Goal: Task Accomplishment & Management: Manage account settings

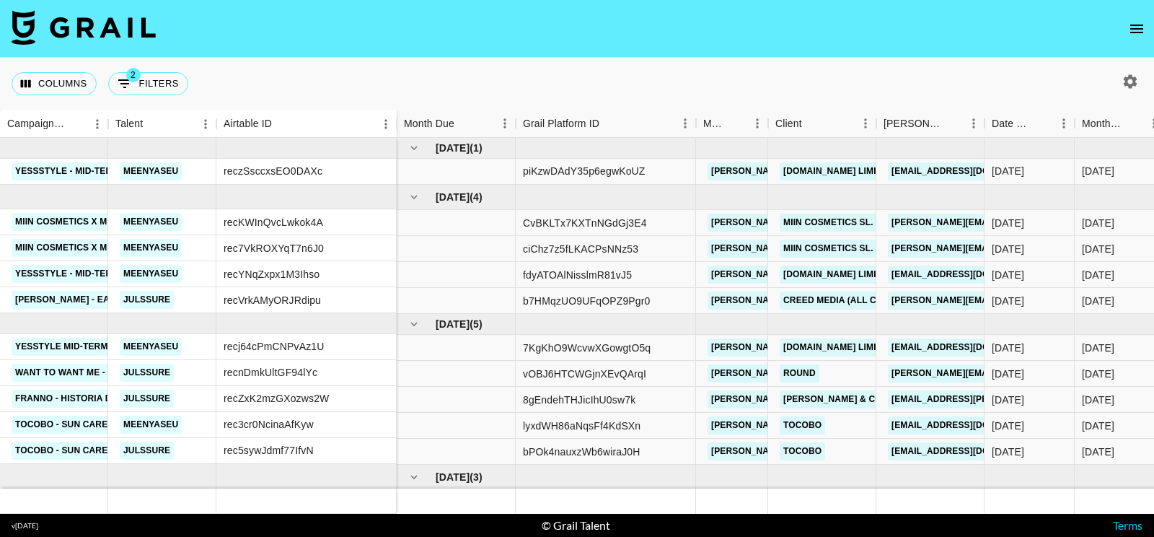
click at [1126, 85] on icon "button" at bounding box center [1131, 81] width 14 height 14
select select "[DATE]"
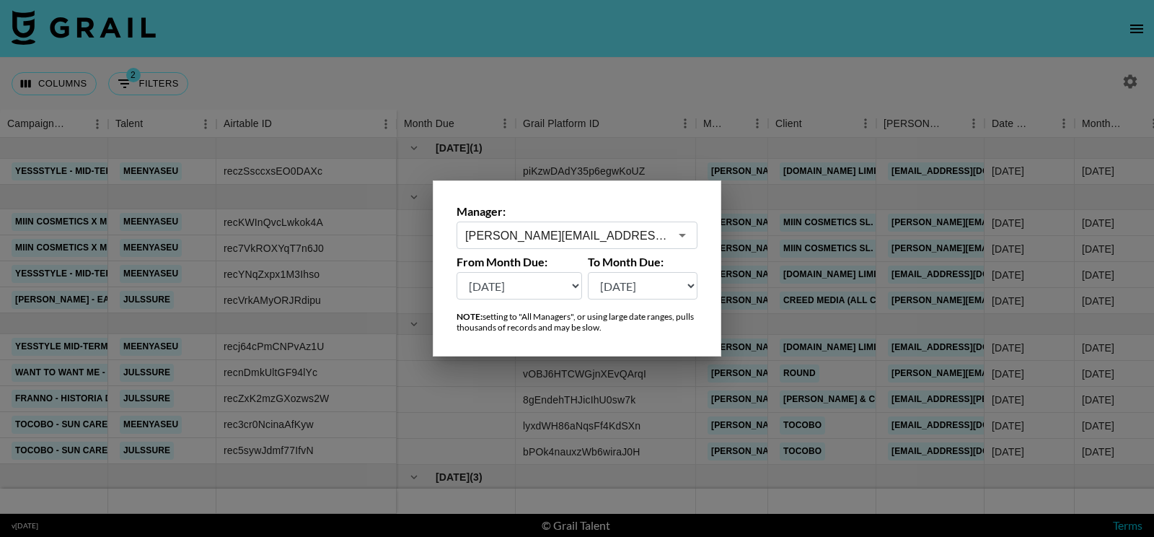
click at [600, 242] on input "[PERSON_NAME][EMAIL_ADDRESS][PERSON_NAME][DOMAIN_NAME]" at bounding box center [567, 235] width 204 height 17
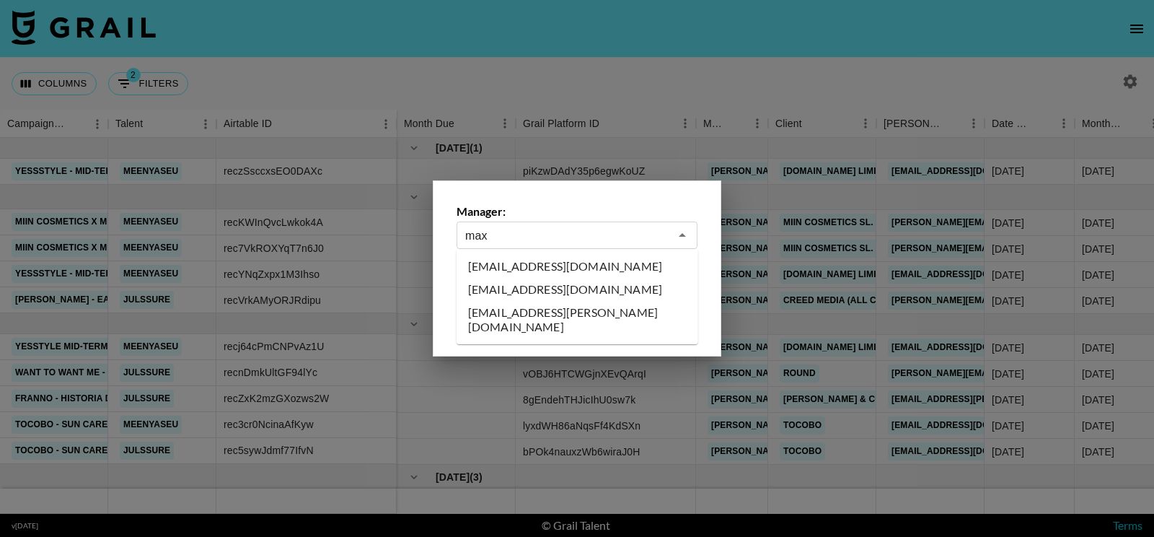
click at [573, 264] on li "max@grail-talent.com" at bounding box center [577, 266] width 242 height 23
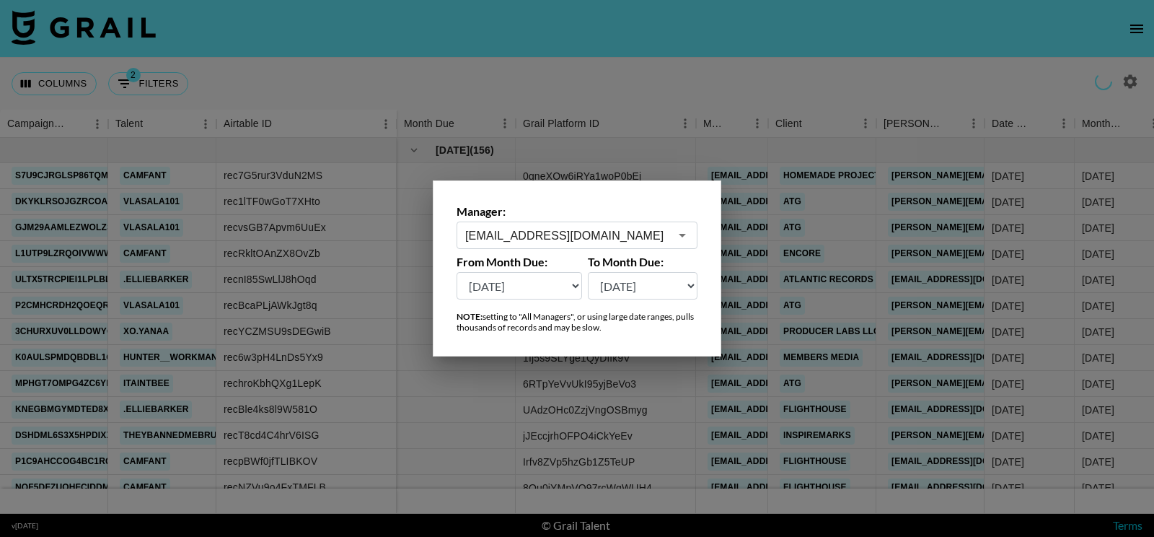
type input "max@grail-talent.com"
click at [651, 92] on div at bounding box center [577, 268] width 1154 height 537
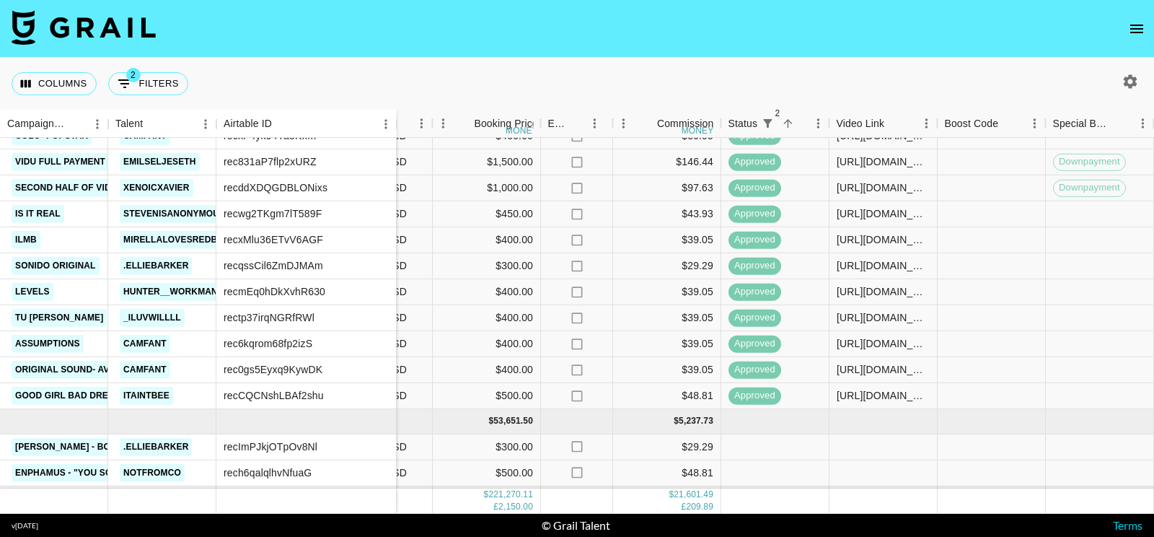
scroll to position [3805, 804]
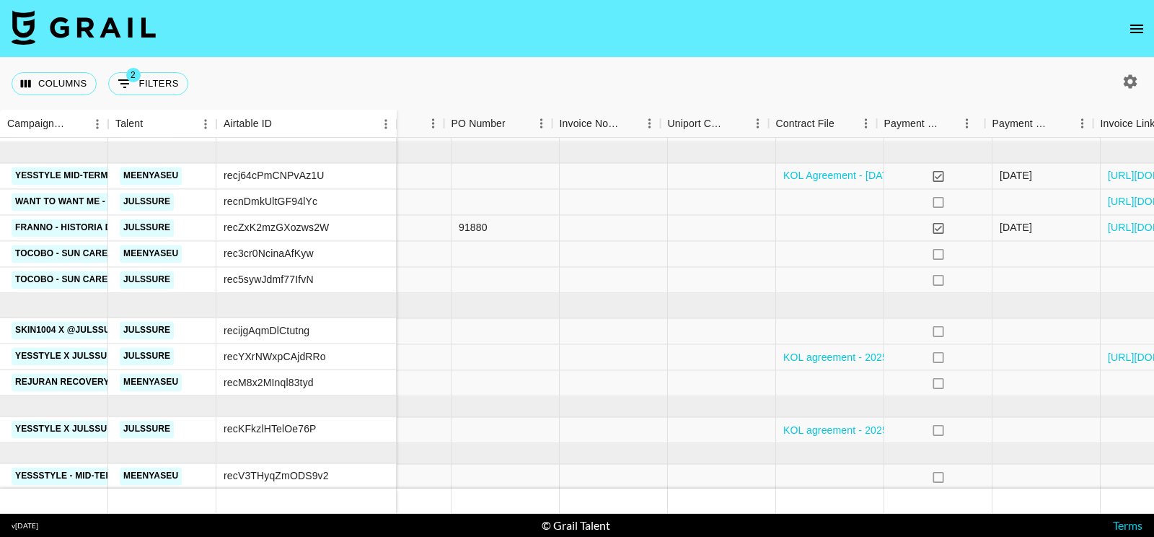
scroll to position [171, 1619]
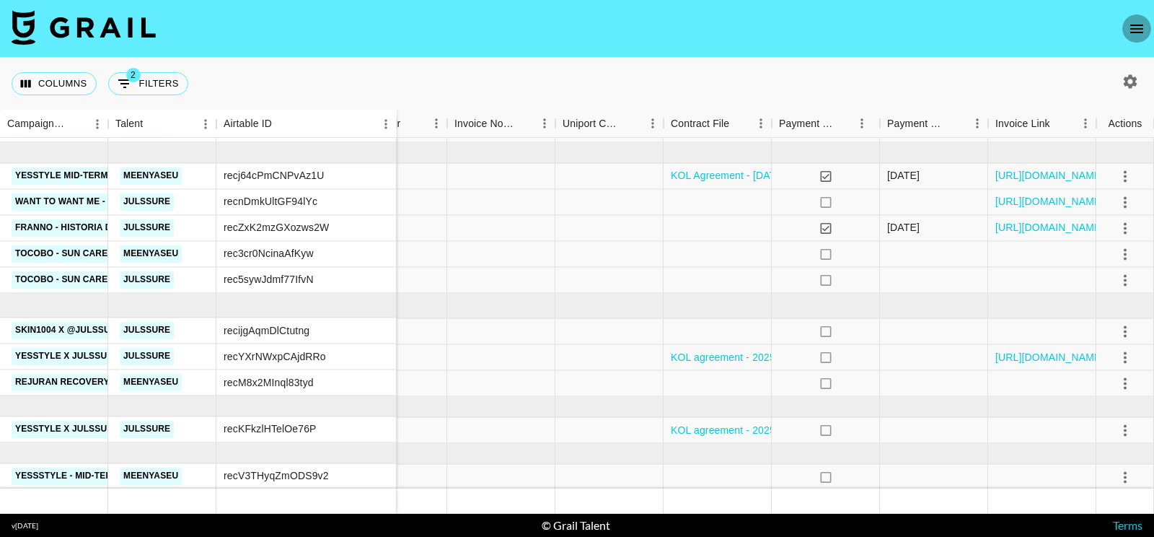
click at [1129, 35] on icon "open drawer" at bounding box center [1136, 28] width 17 height 17
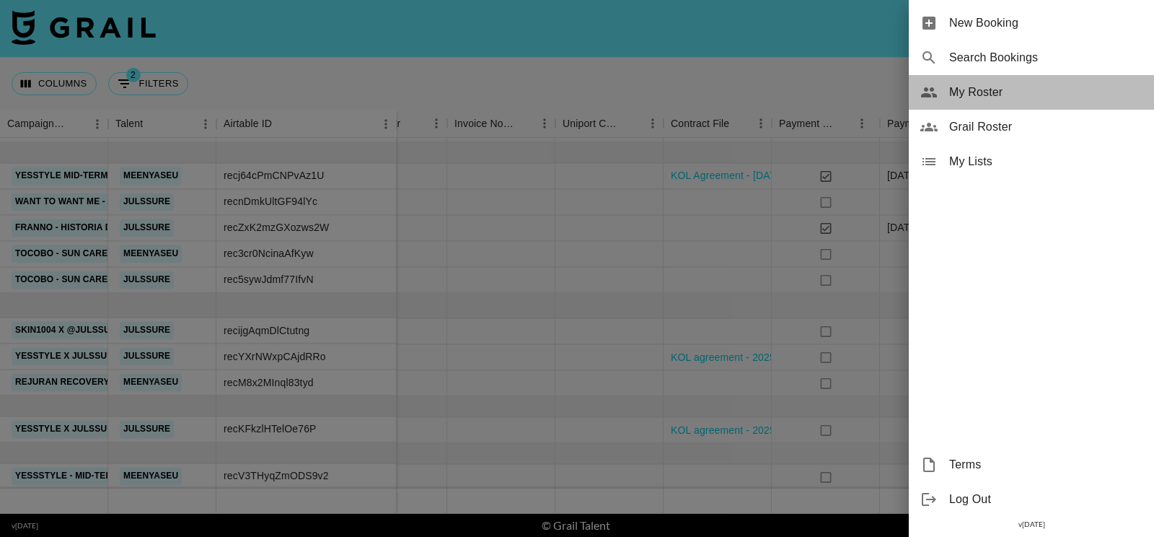
click at [994, 100] on span "My Roster" at bounding box center [1045, 92] width 193 height 17
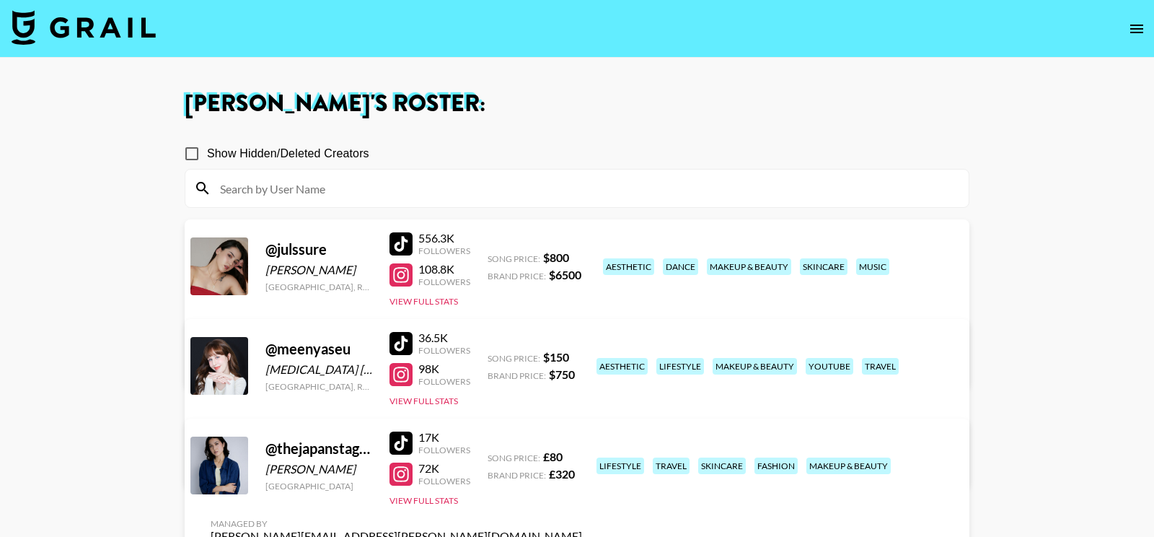
click at [387, 150] on div "Show Hidden/Deleted Creators" at bounding box center [577, 153] width 785 height 30
click at [582, 455] on link "View/Edit Details" at bounding box center [396, 462] width 371 height 14
click at [582, 356] on link "View/Edit Details" at bounding box center [396, 363] width 371 height 14
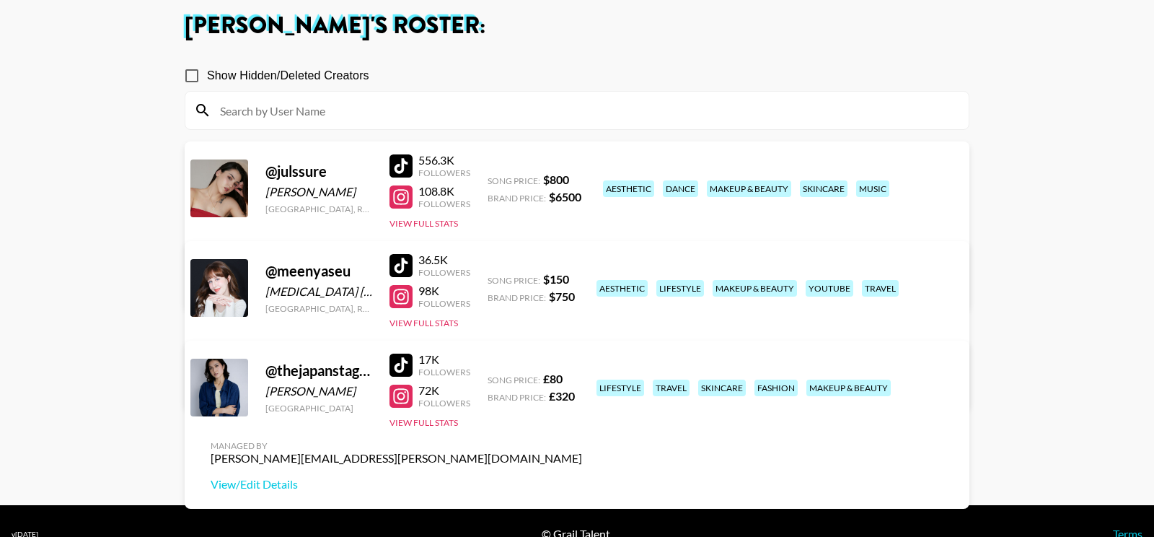
scroll to position [103, 0]
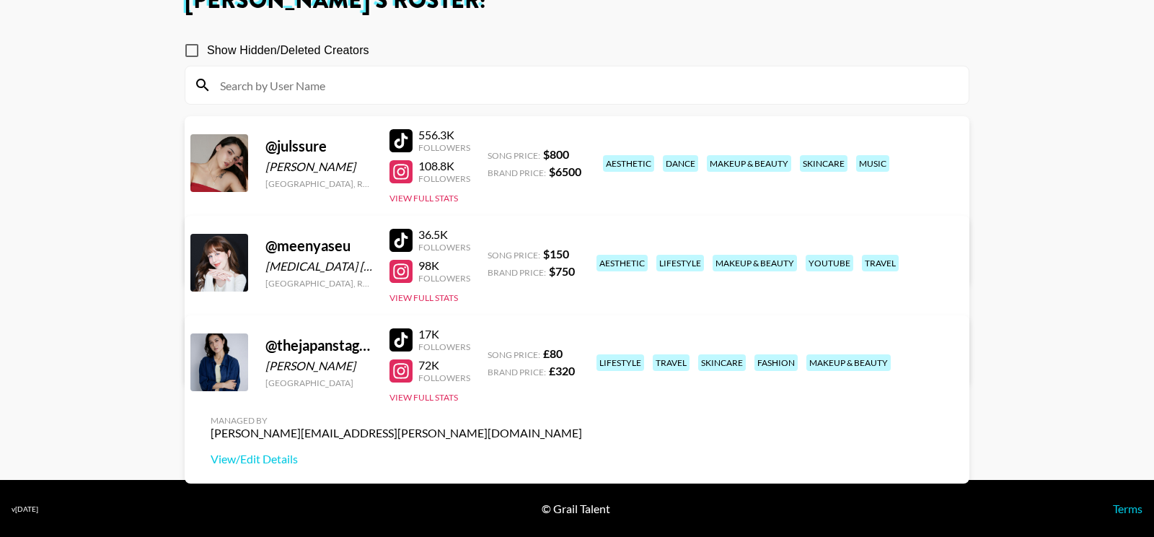
click at [593, 403] on div "Managed By ana.gonzalez@grail-talent.com View/Edit Details" at bounding box center [396, 440] width 394 height 74
click at [582, 451] on link "View/Edit Details" at bounding box center [396, 458] width 371 height 14
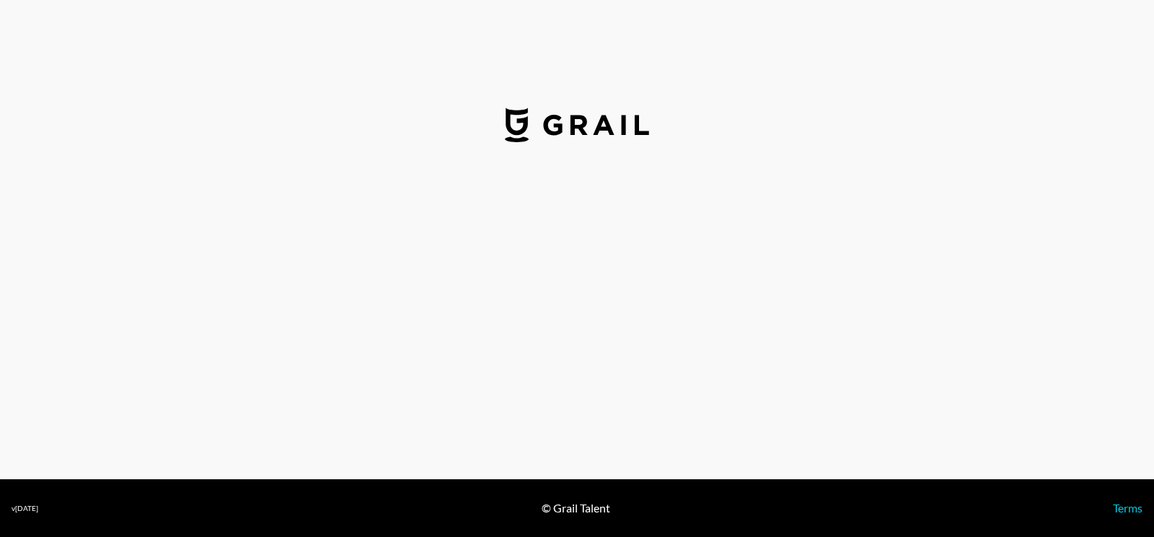
select select "USD"
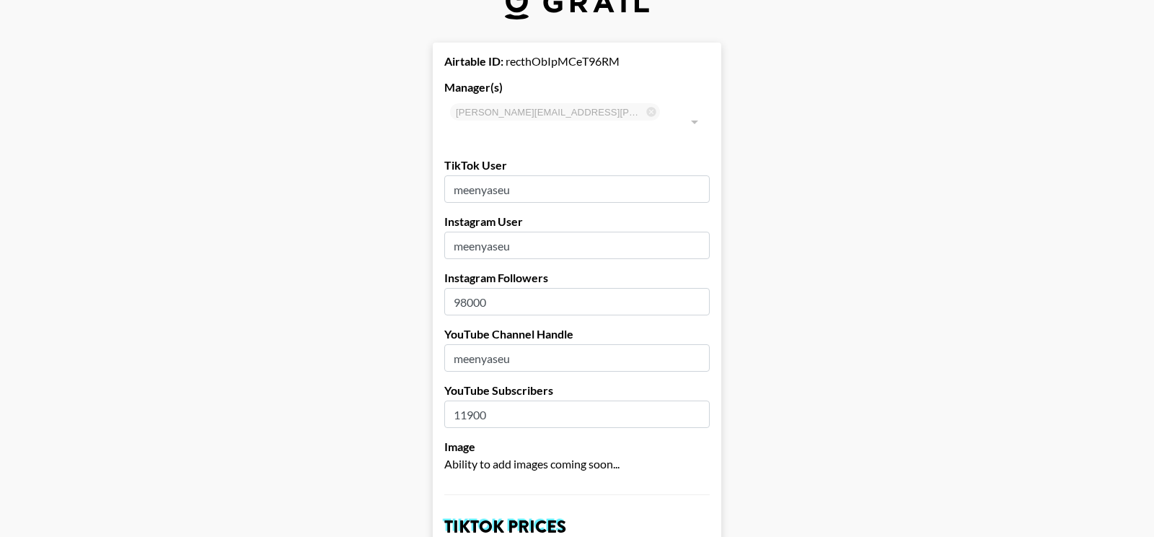
scroll to position [55, 0]
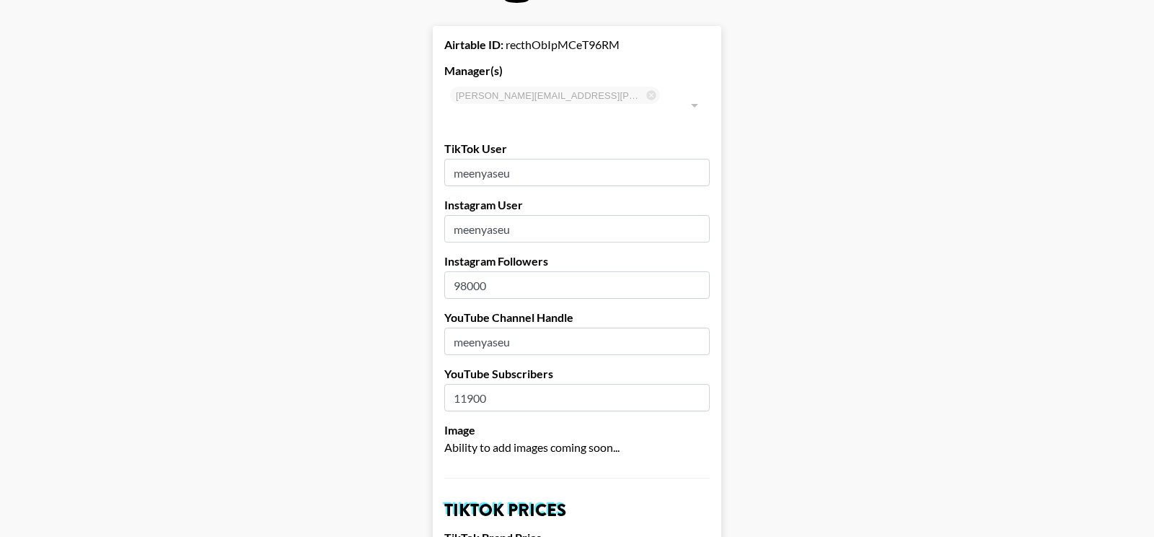
click at [467, 271] on input "98000" at bounding box center [576, 284] width 265 height 27
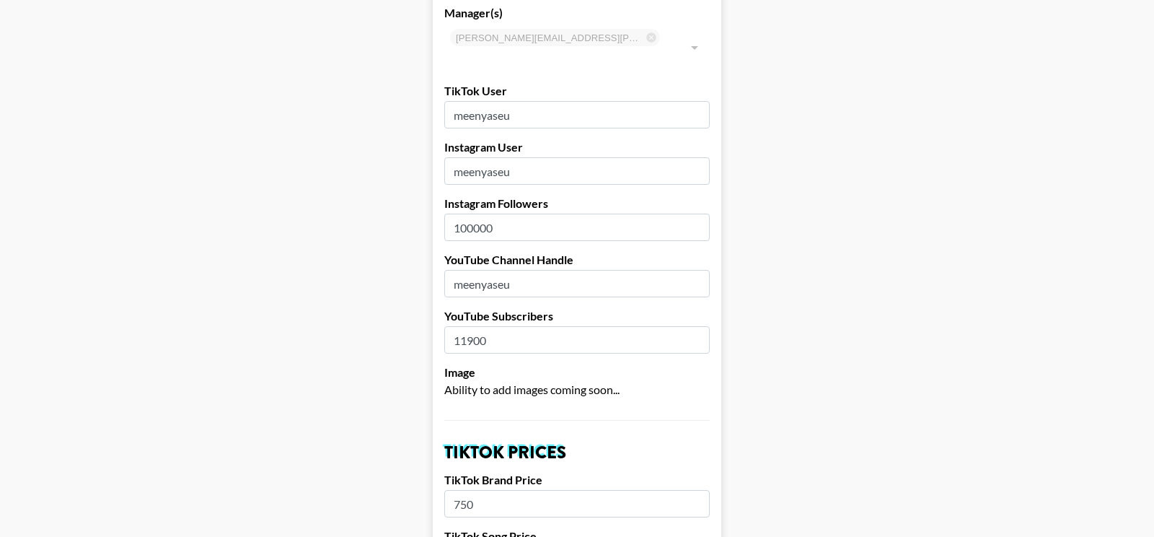
scroll to position [143, 0]
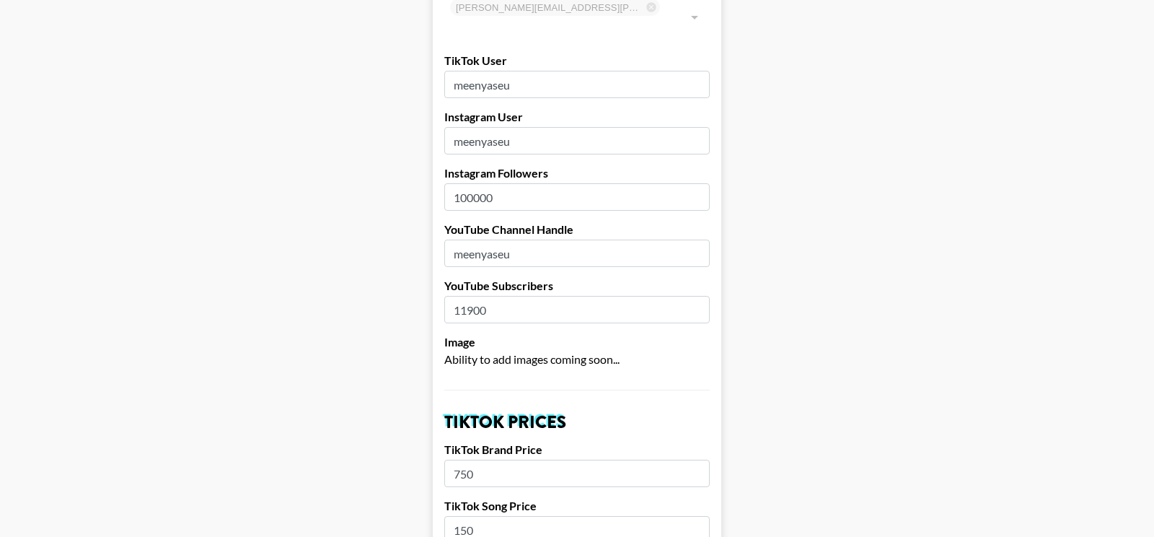
type input "100000"
drag, startPoint x: 456, startPoint y: 286, endPoint x: 508, endPoint y: 291, distance: 52.9
click at [509, 296] on input "11900" at bounding box center [576, 309] width 265 height 27
type input "12500"
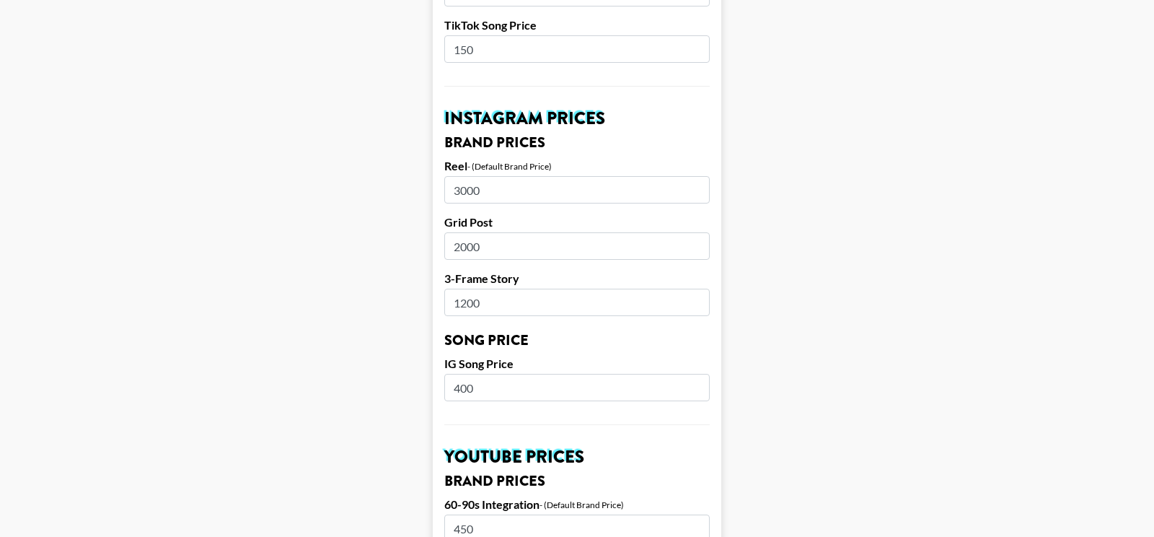
scroll to position [624, 0]
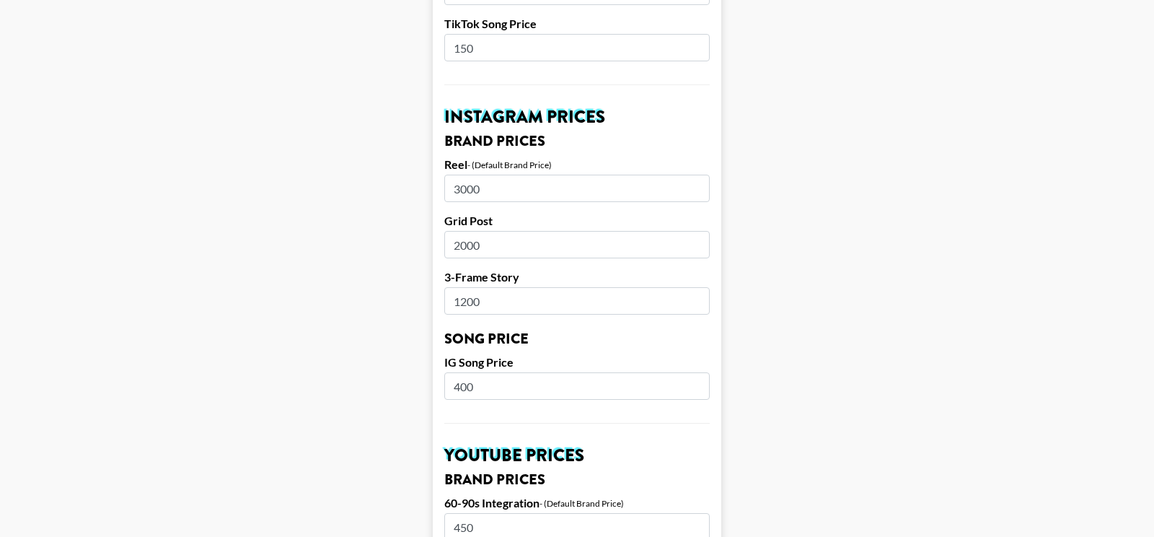
click at [465, 175] on input "3000" at bounding box center [576, 188] width 265 height 27
type input "2400"
click at [470, 231] on input "2000" at bounding box center [576, 244] width 265 height 27
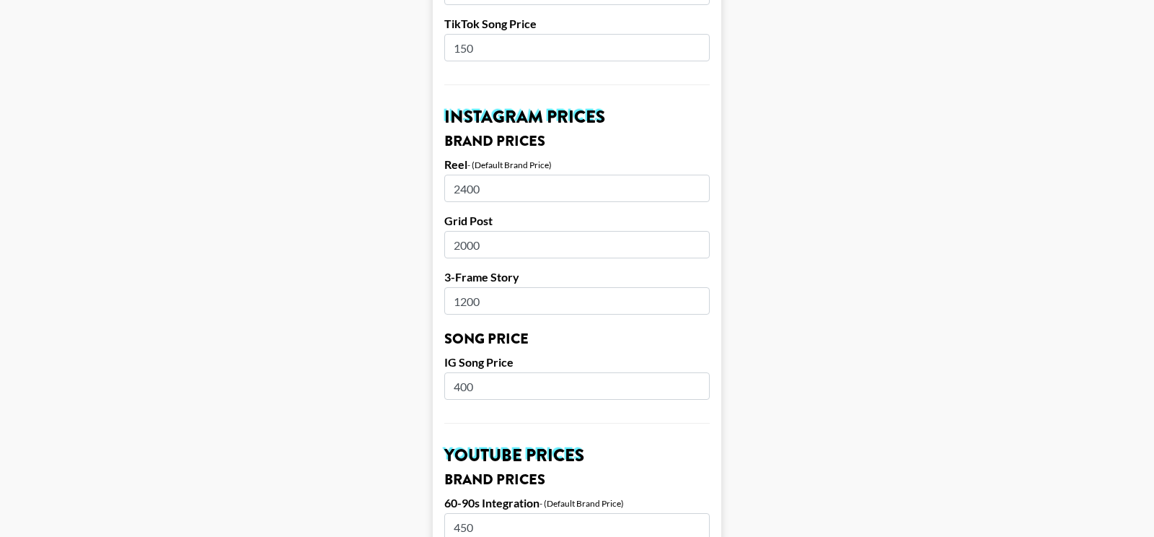
click at [467, 231] on input "2000" at bounding box center [576, 244] width 265 height 27
type input "1700"
drag, startPoint x: 467, startPoint y: 166, endPoint x: 458, endPoint y: 166, distance: 8.7
click at [458, 175] on input "2400" at bounding box center [576, 188] width 265 height 27
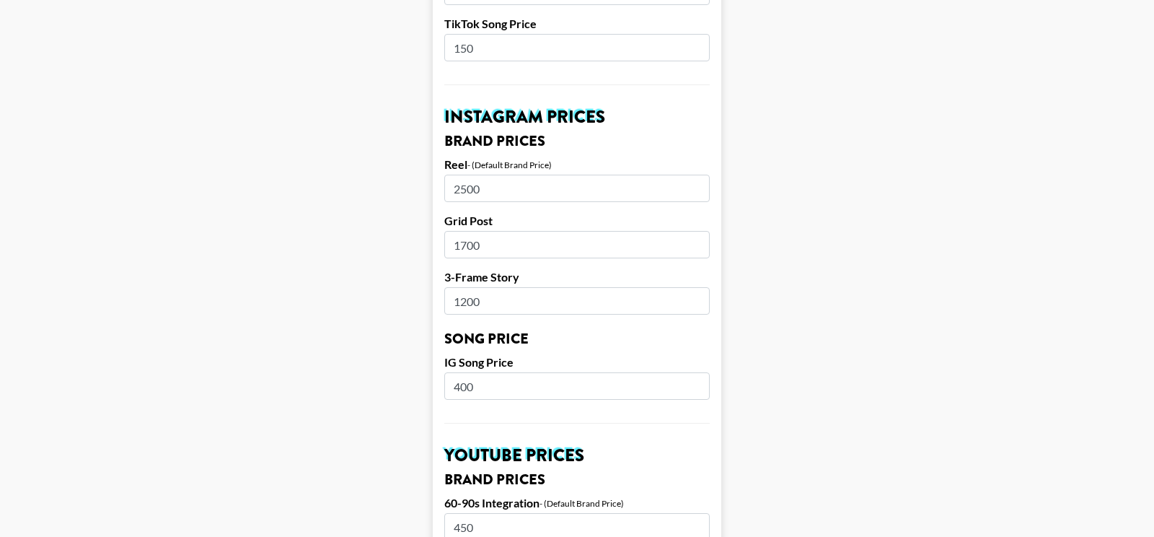
type input "2500"
click at [466, 287] on input "1200" at bounding box center [576, 300] width 265 height 27
type input "950"
click at [443, 386] on form "Airtable ID: recthObIpMCeT96RM Manager(s) ana.gonzalez@grail-talent.com ​ TikTo…" at bounding box center [577, 363] width 288 height 1815
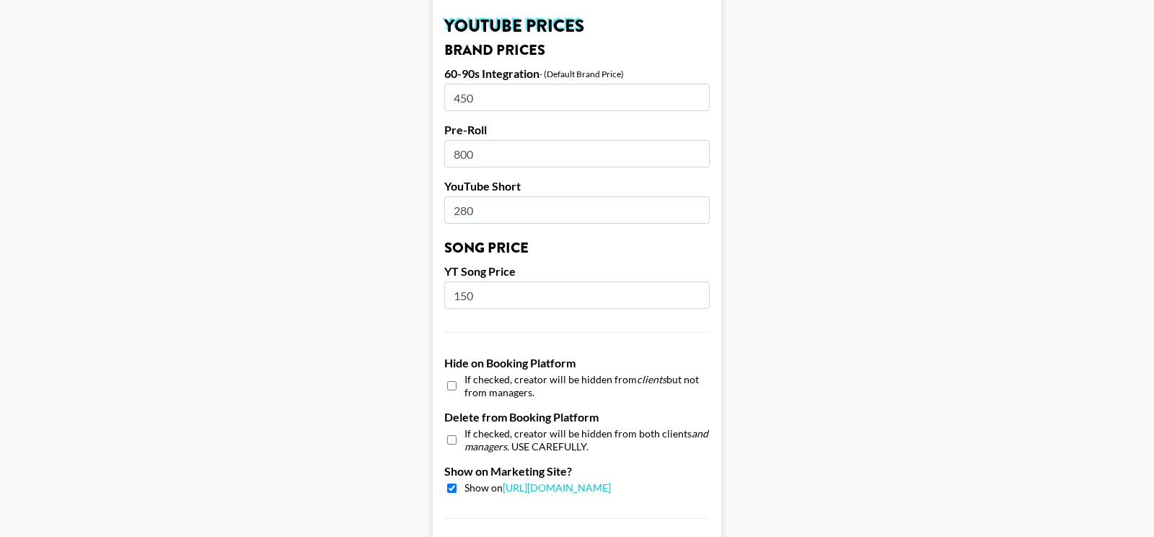
scroll to position [1054, 0]
click at [459, 139] on input "800" at bounding box center [576, 152] width 265 height 27
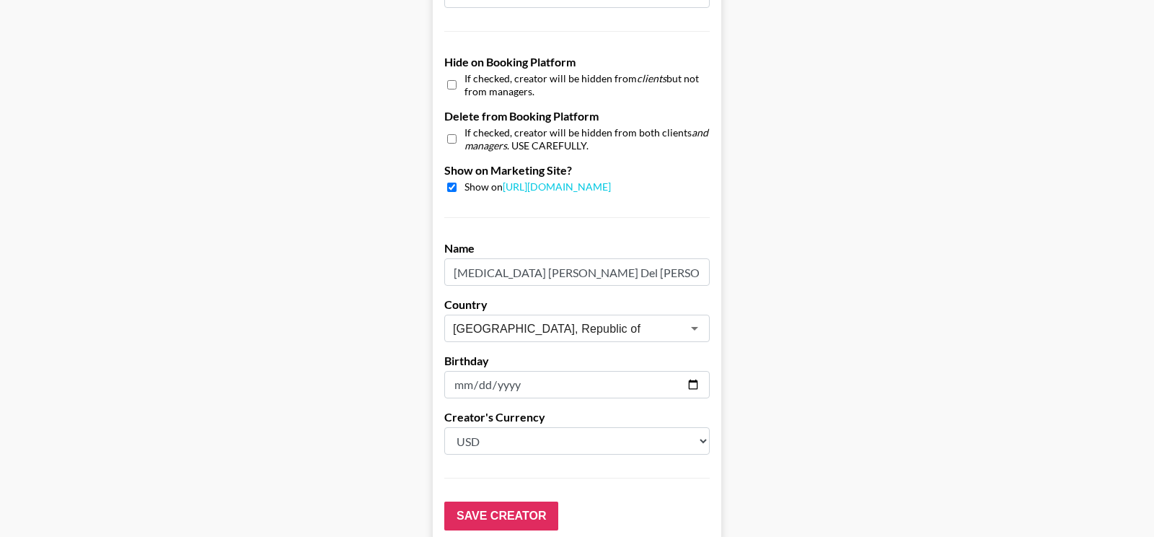
scroll to position [1417, 0]
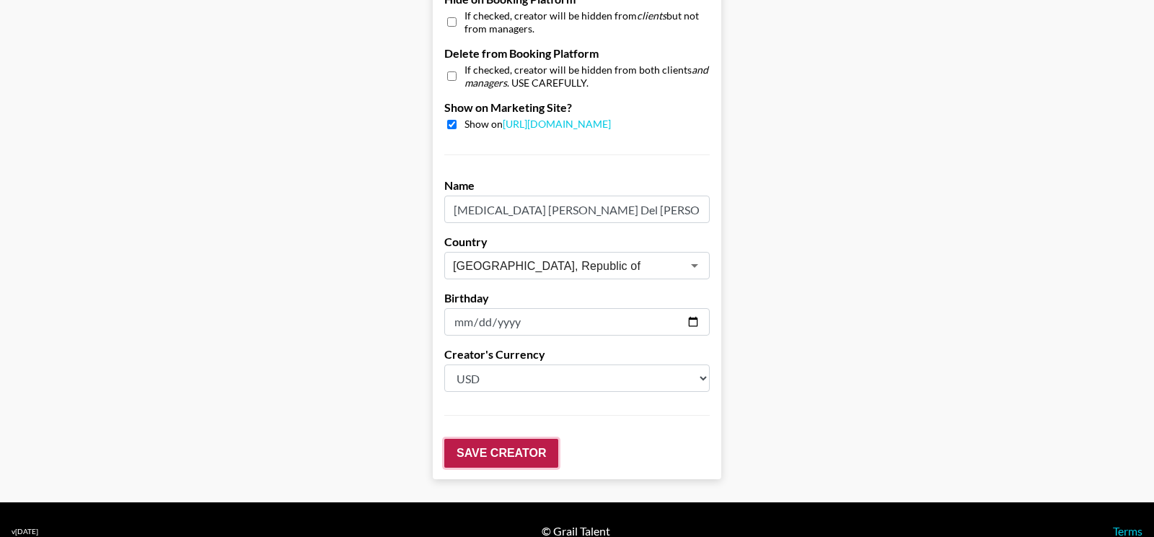
click at [465, 438] on input "Save Creator" at bounding box center [501, 452] width 114 height 29
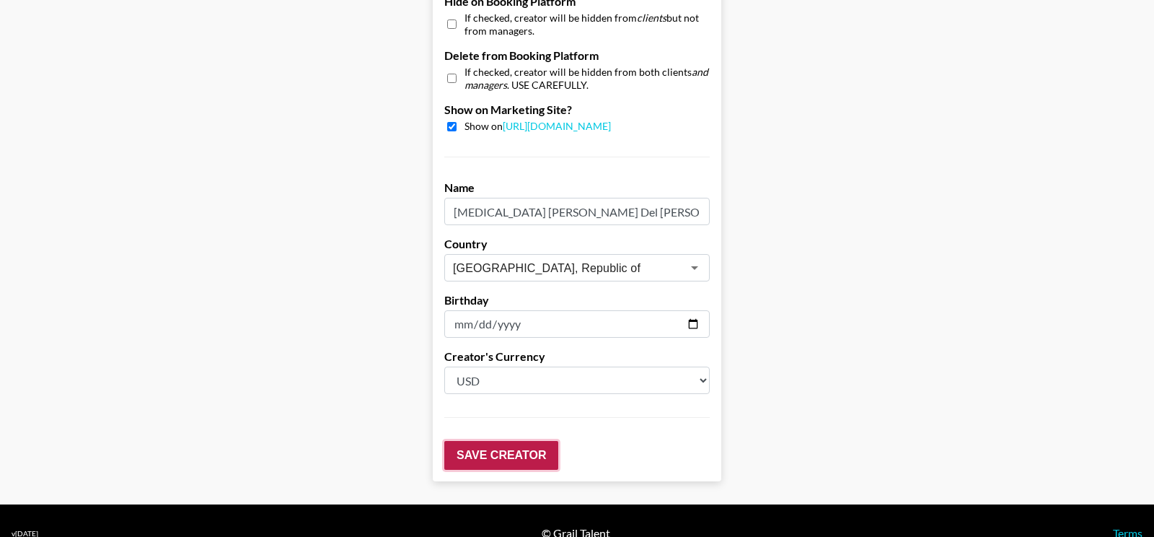
click at [513, 441] on input "Save Creator" at bounding box center [501, 455] width 114 height 29
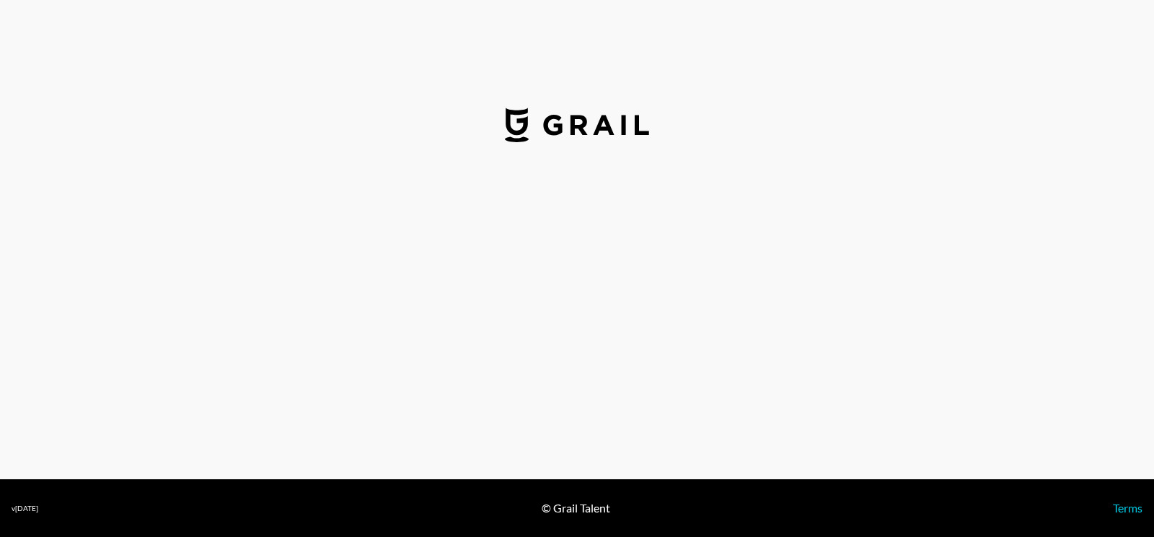
select select "USD"
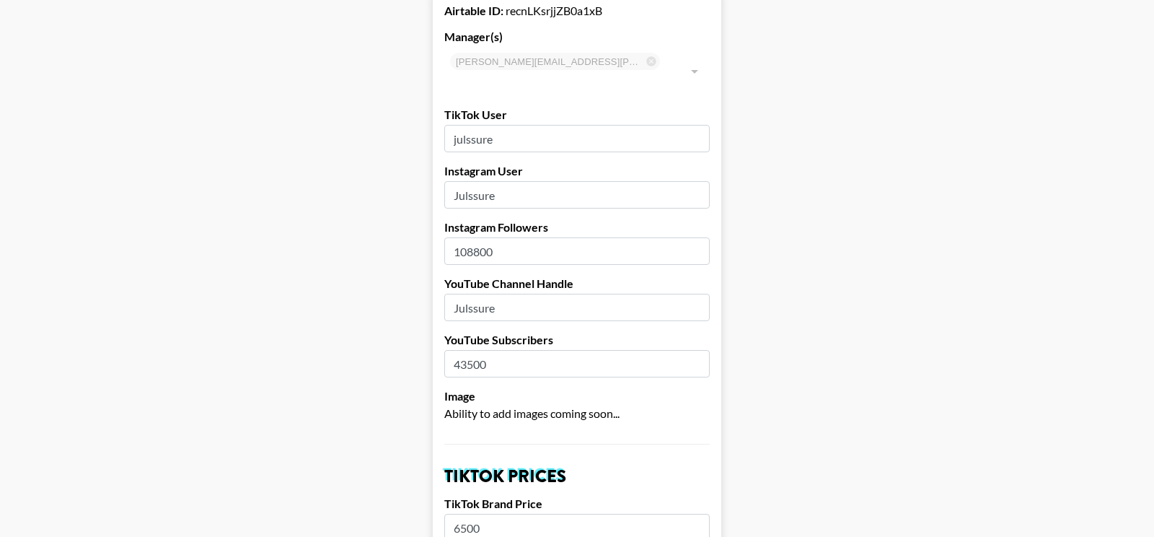
scroll to position [94, 0]
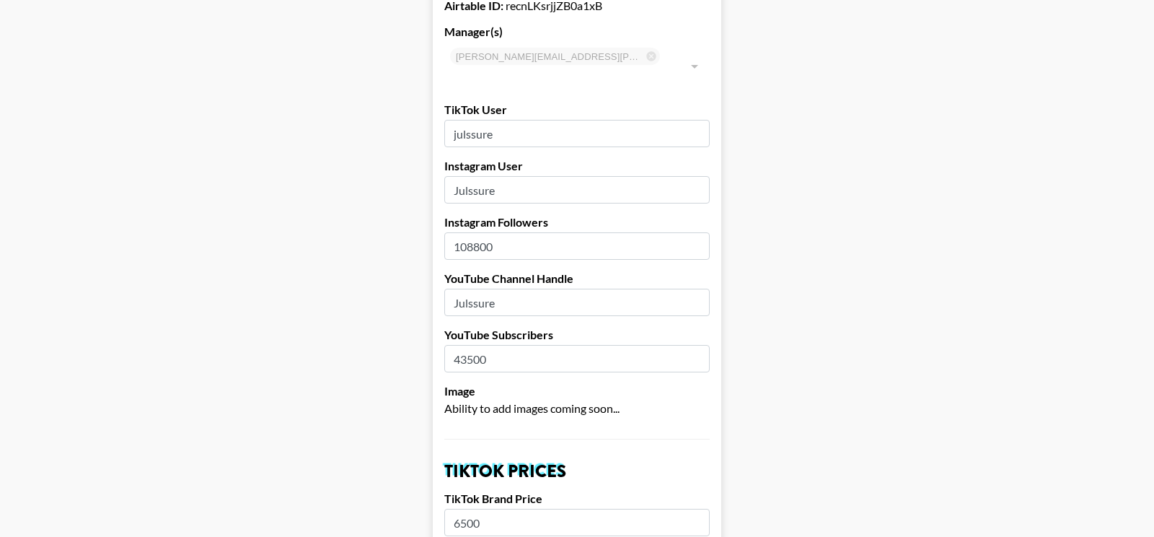
drag, startPoint x: 468, startPoint y: 228, endPoint x: 526, endPoint y: 229, distance: 58.4
click at [526, 232] on input "108800" at bounding box center [576, 245] width 265 height 27
type input "109000"
click at [510, 288] on input "Julssure" at bounding box center [576, 301] width 265 height 27
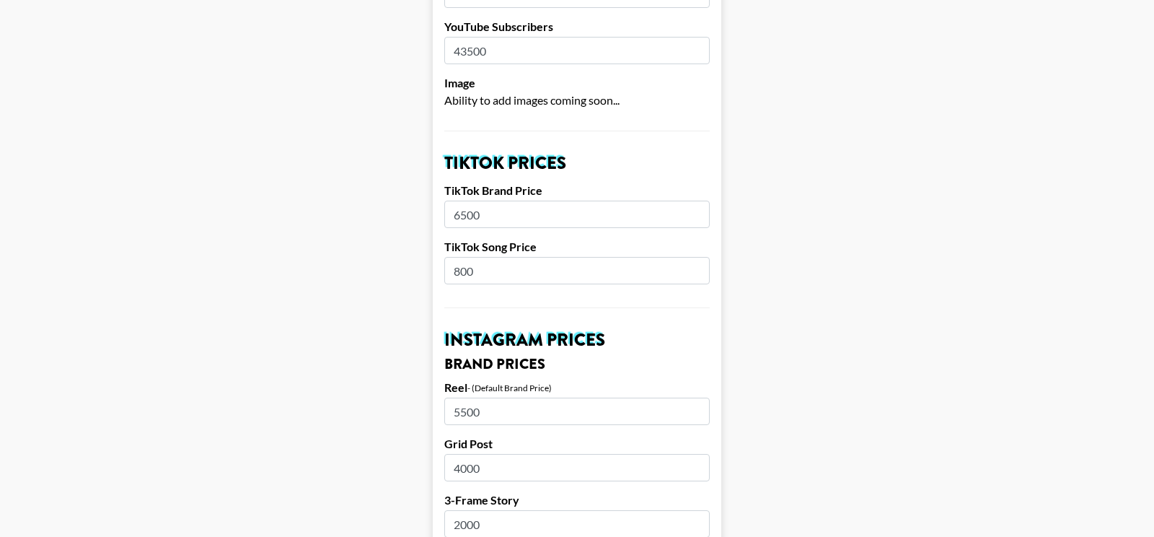
scroll to position [412, 0]
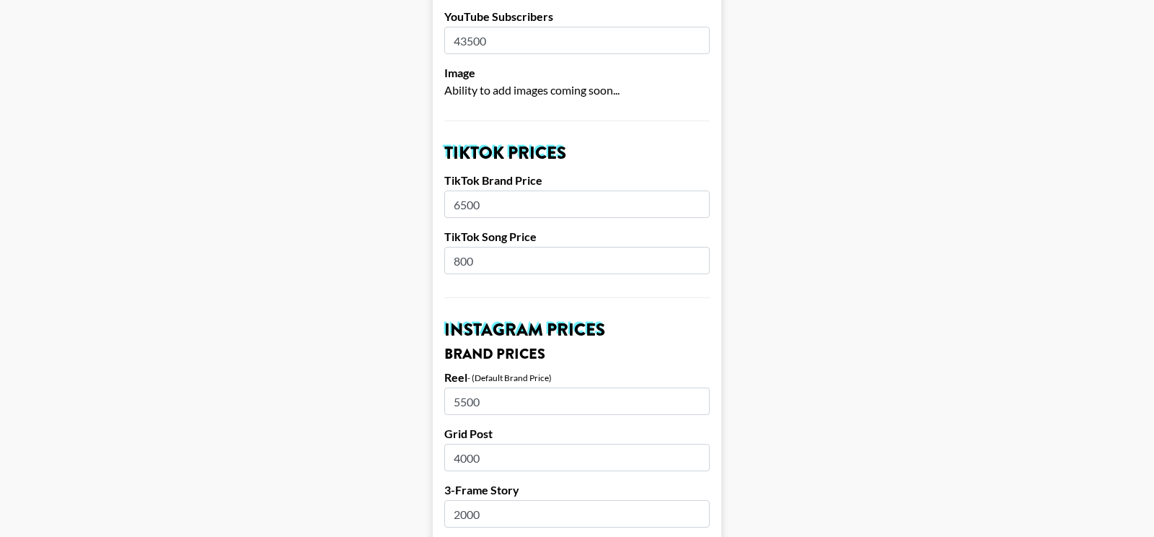
click at [464, 190] on input "6500" at bounding box center [576, 203] width 265 height 27
drag, startPoint x: 458, startPoint y: 185, endPoint x: 497, endPoint y: 185, distance: 38.9
click at [497, 190] on input "4500" at bounding box center [576, 203] width 265 height 27
type input "4500"
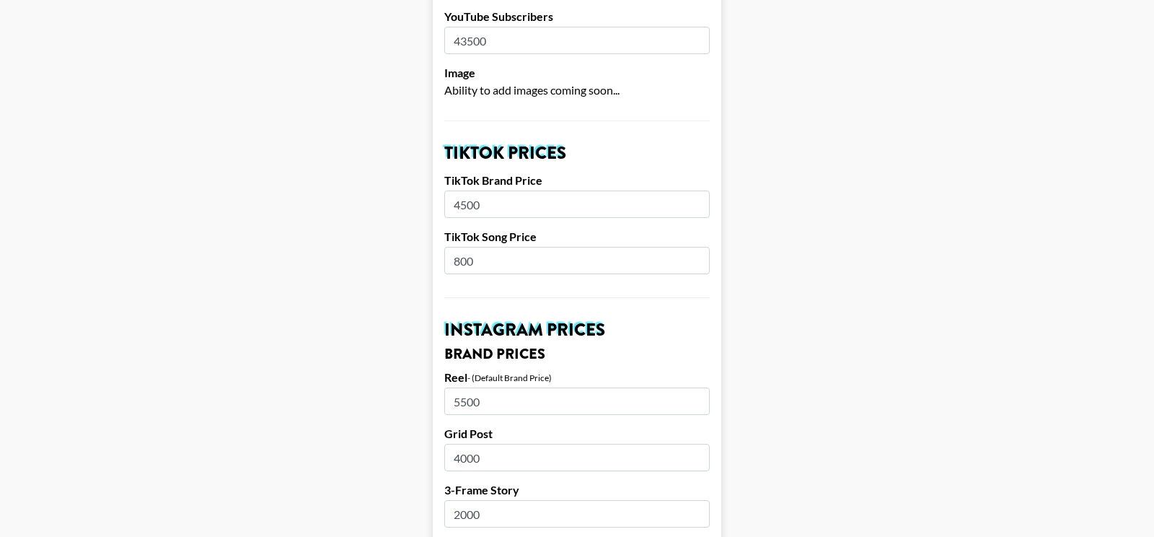
click at [477, 247] on input "800" at bounding box center [576, 260] width 265 height 27
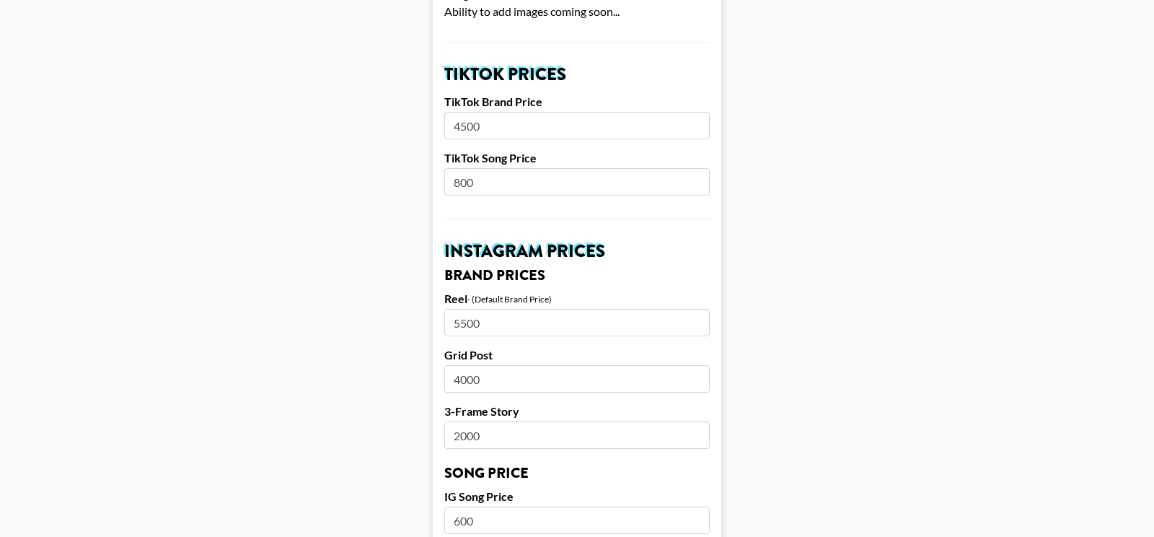
scroll to position [489, 0]
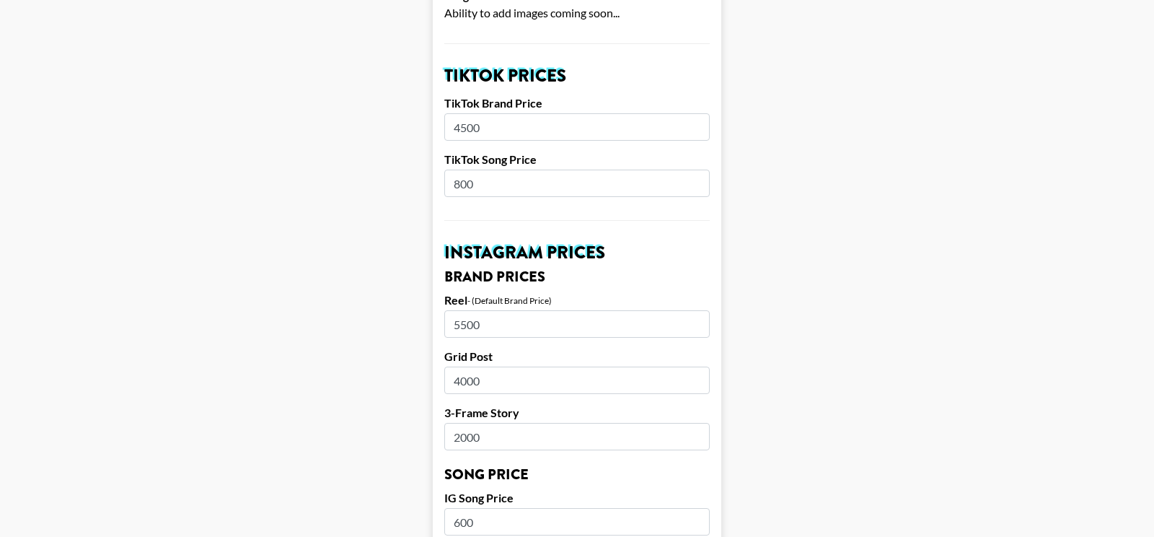
drag, startPoint x: 460, startPoint y: 107, endPoint x: 487, endPoint y: 108, distance: 27.4
click at [487, 113] on input "4500" at bounding box center [576, 126] width 265 height 27
click at [459, 310] on input "5500" at bounding box center [576, 323] width 265 height 27
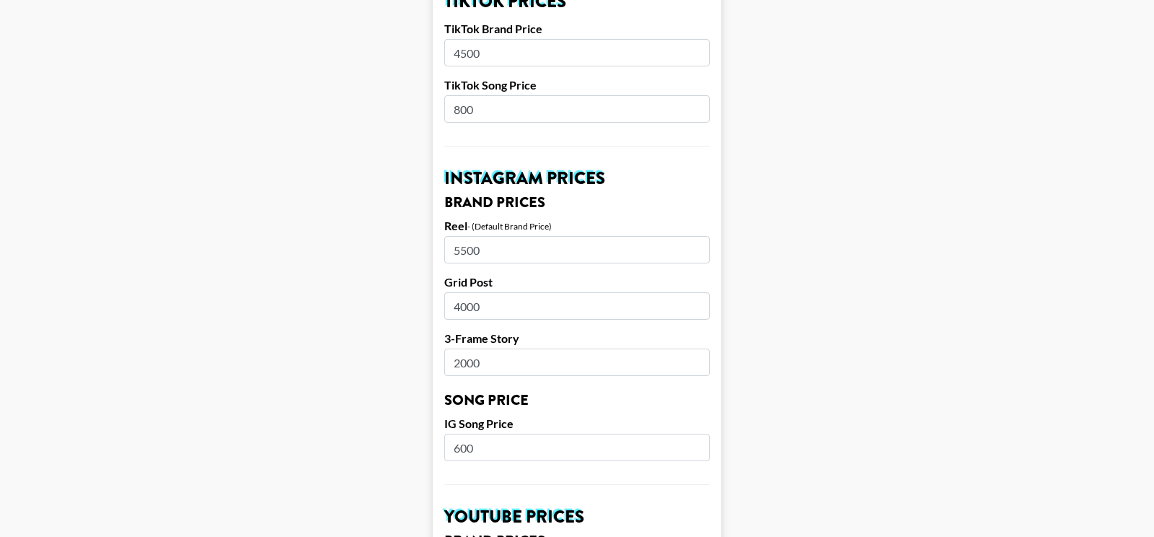
scroll to position [570, 0]
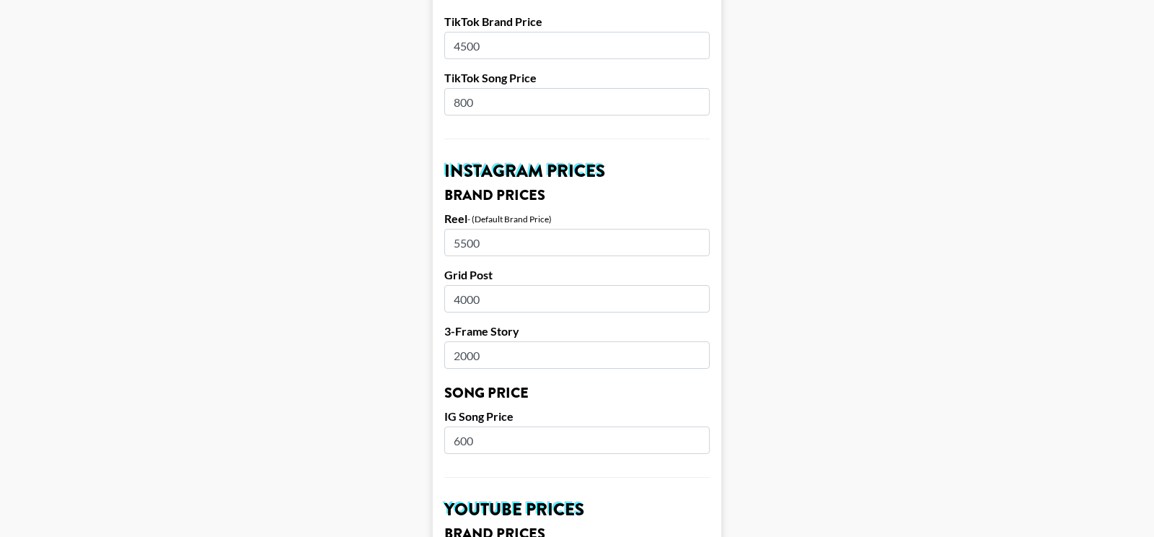
click at [468, 229] on input "5500" at bounding box center [576, 242] width 265 height 27
type input "2800"
click at [464, 285] on input "4000" at bounding box center [576, 298] width 265 height 27
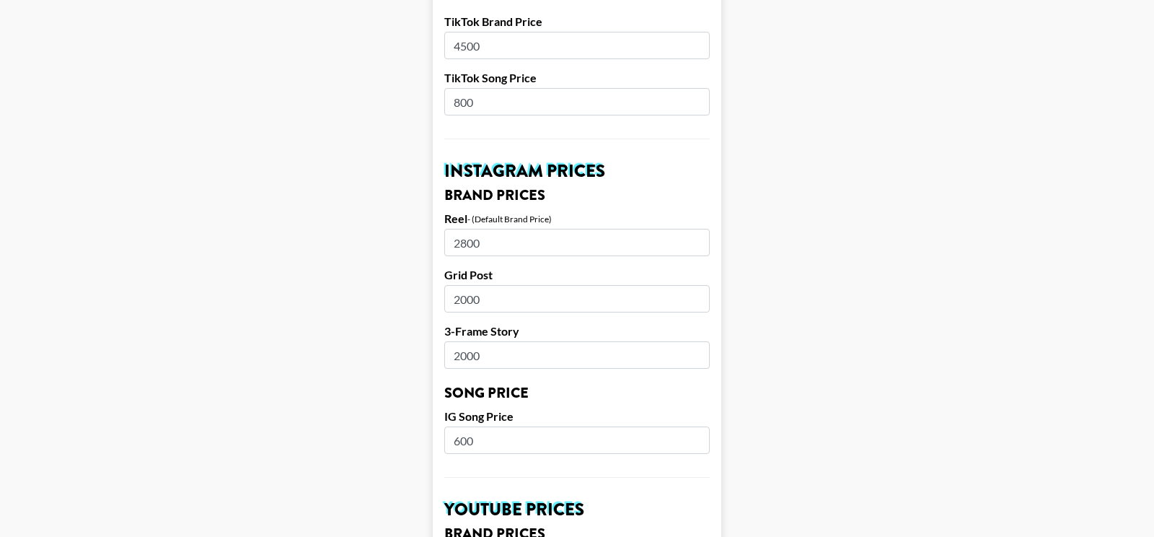
type input "2000"
click at [464, 341] on input "2000" at bounding box center [576, 354] width 265 height 27
type input "950"
click at [380, 389] on main "Airtable ID: recnLKsrjjZB0a1xB Manager(s) ana.gonzalez@grail-talent.com ​ TikTo…" at bounding box center [577, 417] width 1131 height 1815
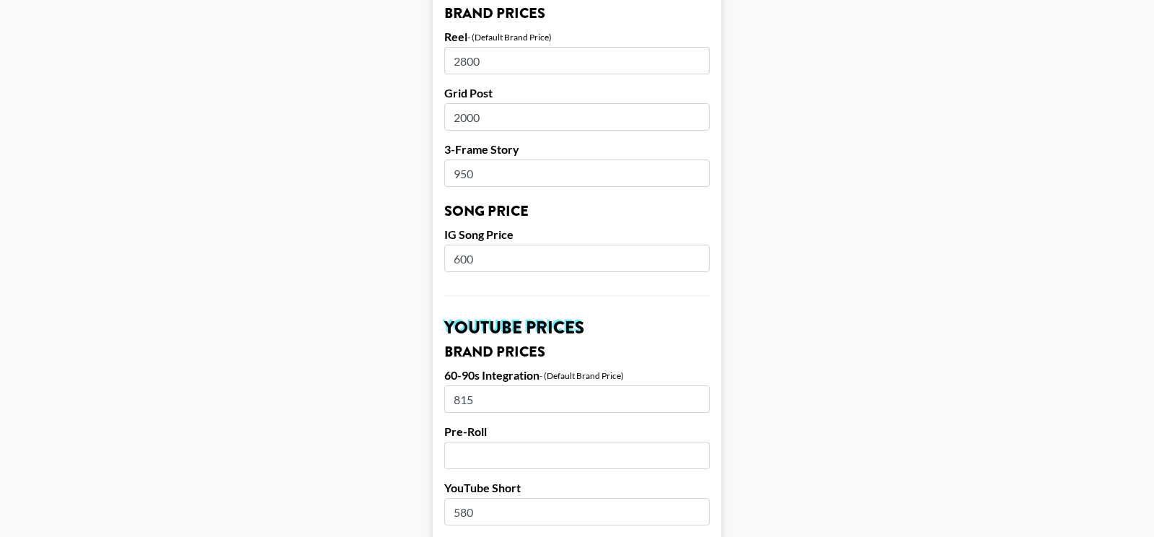
scroll to position [846, 0]
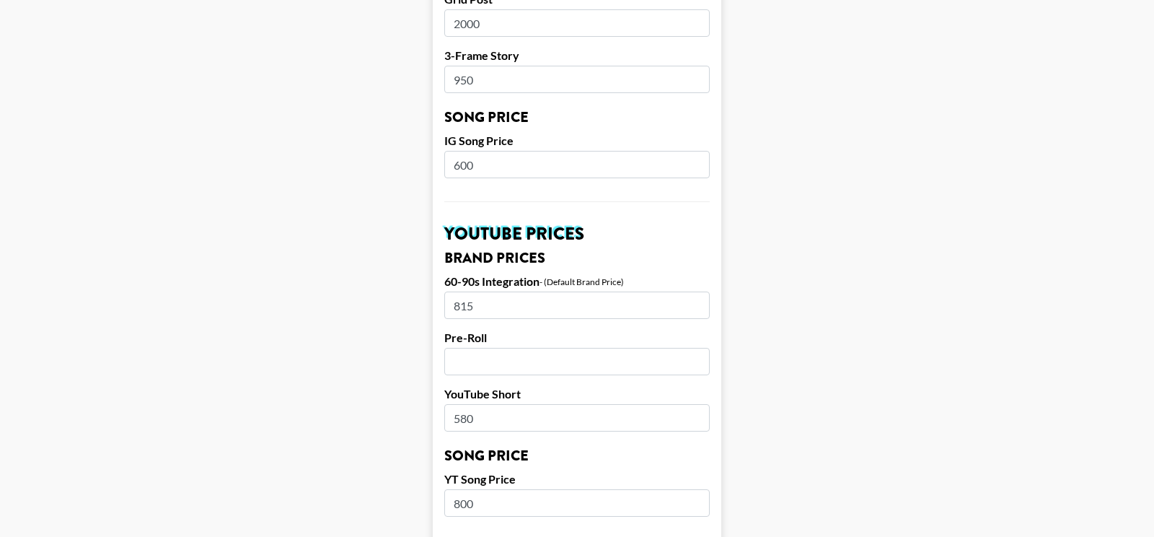
click at [466, 151] on input "600" at bounding box center [576, 164] width 265 height 27
type input "8"
type input "500"
click at [392, 204] on main "Airtable ID: recnLKsrjjZB0a1xB Manager(s) ana.gonzalez@grail-talent.com ​ TikTo…" at bounding box center [577, 142] width 1131 height 1815
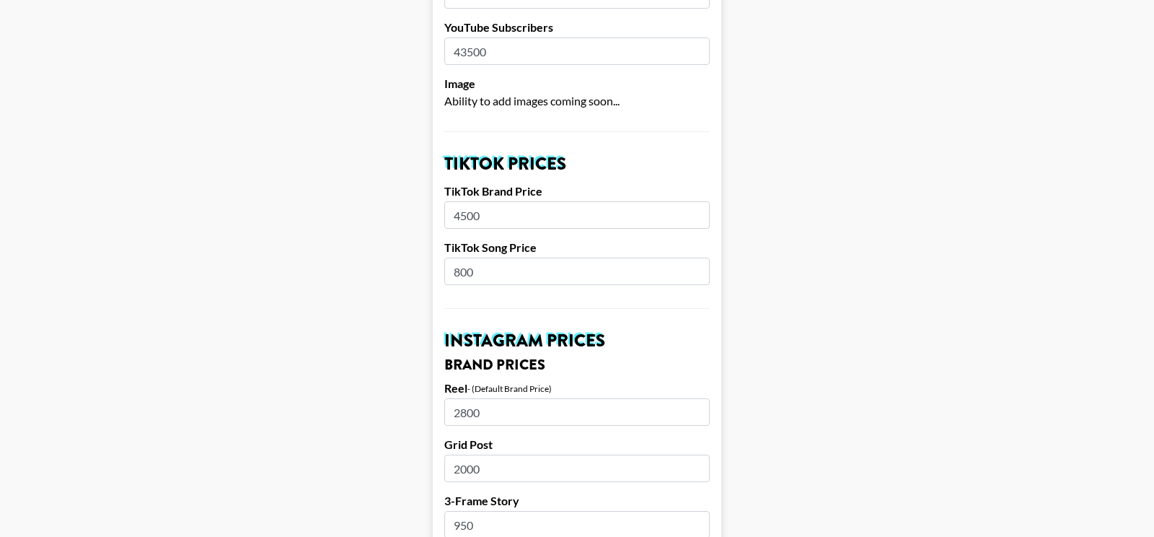
scroll to position [402, 0]
drag, startPoint x: 469, startPoint y: 192, endPoint x: 461, endPoint y: 193, distance: 8.7
click at [461, 200] on input "4500" at bounding box center [576, 213] width 265 height 27
type input "4000"
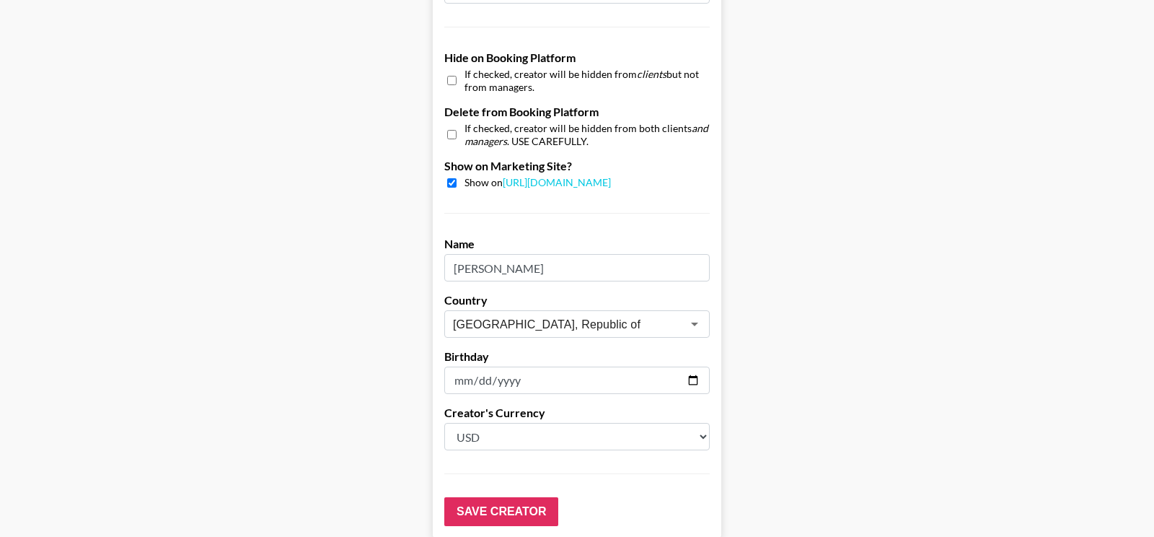
scroll to position [1417, 0]
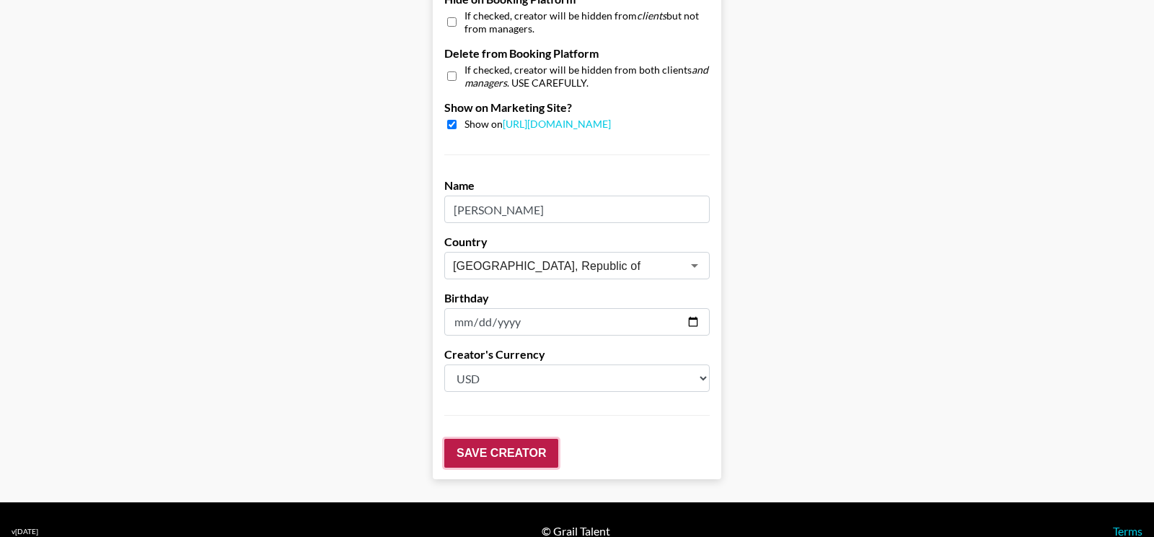
click at [499, 441] on input "Save Creator" at bounding box center [501, 452] width 114 height 29
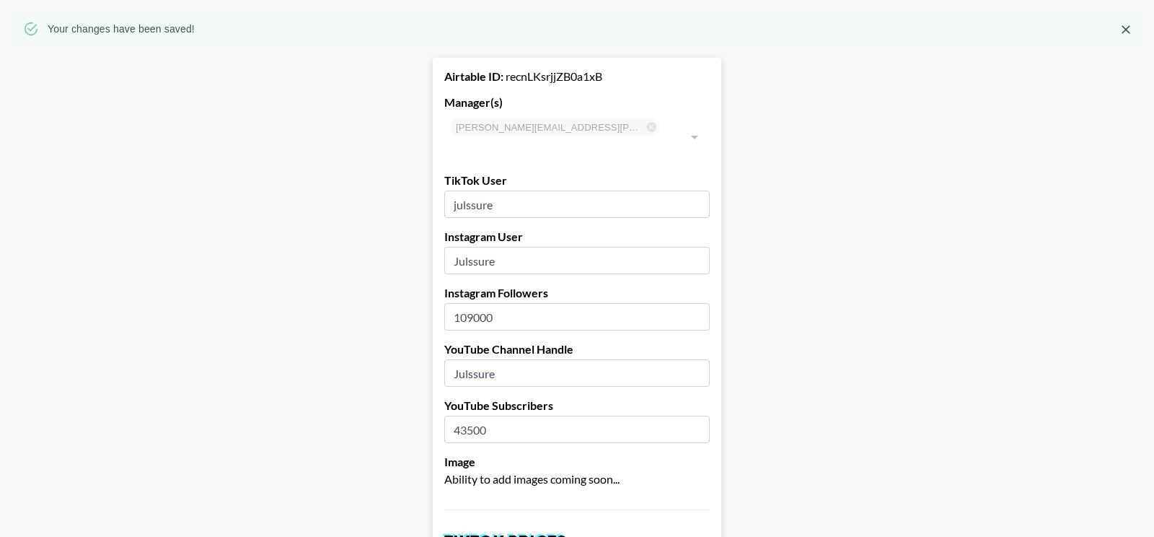
scroll to position [0, 0]
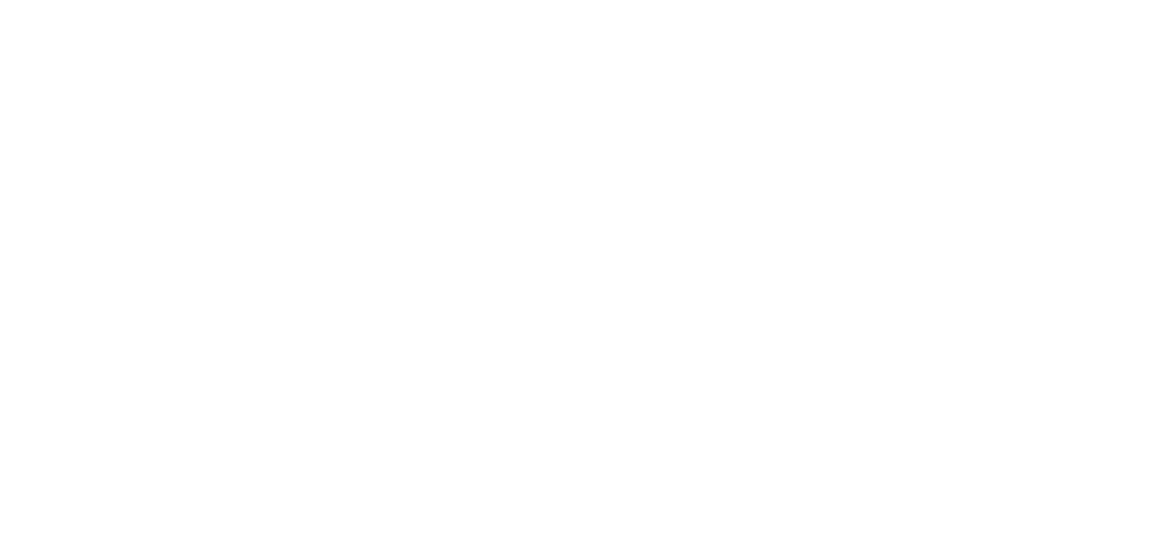
select select "GBP"
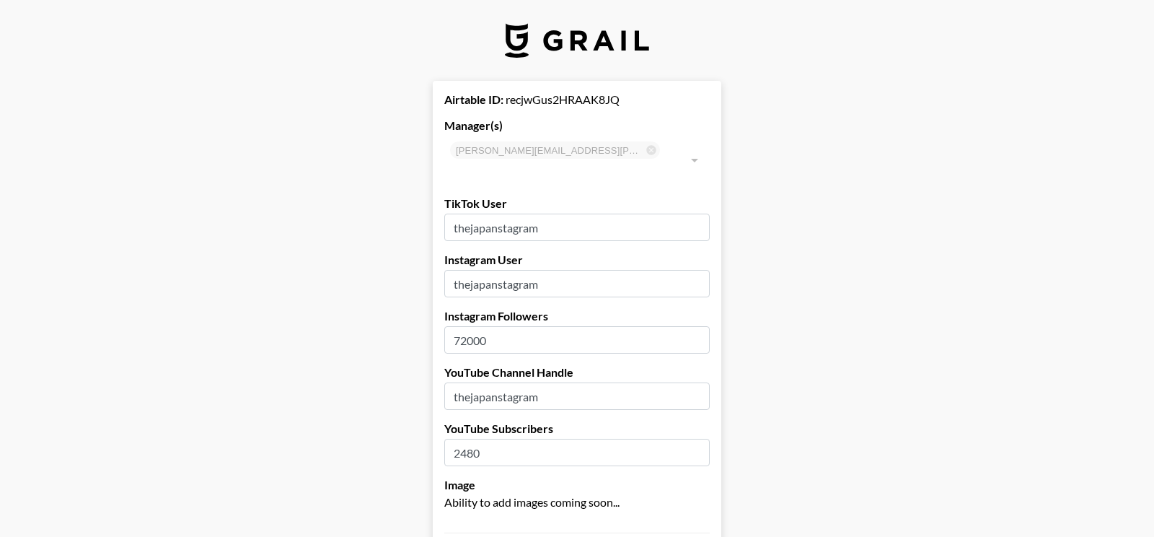
drag, startPoint x: 461, startPoint y: 316, endPoint x: 540, endPoint y: 316, distance: 79.3
click at [540, 326] on input "72000" at bounding box center [576, 339] width 265 height 27
type input "73700"
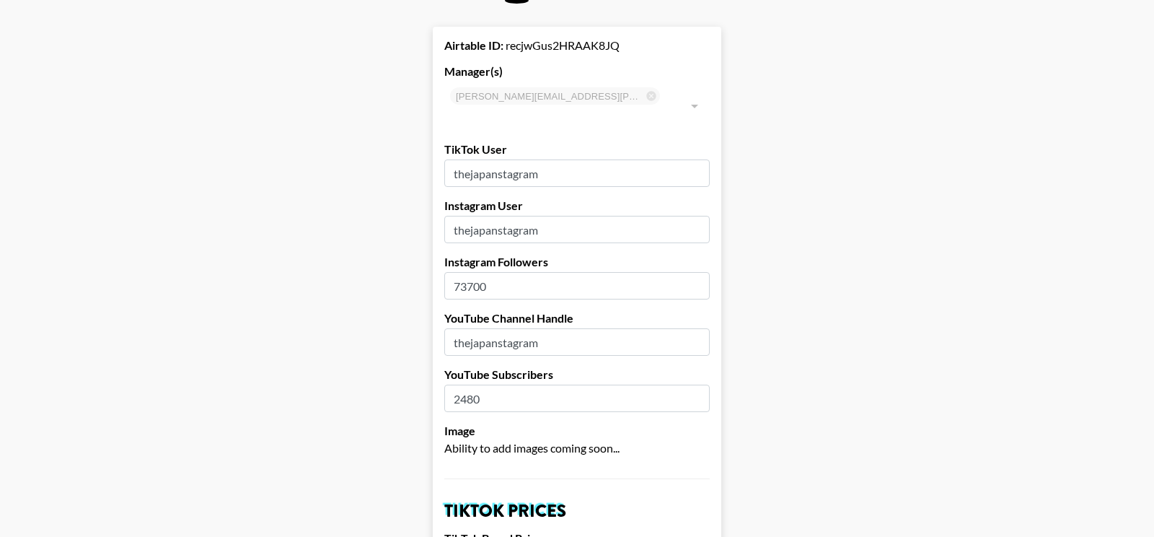
scroll to position [81, 0]
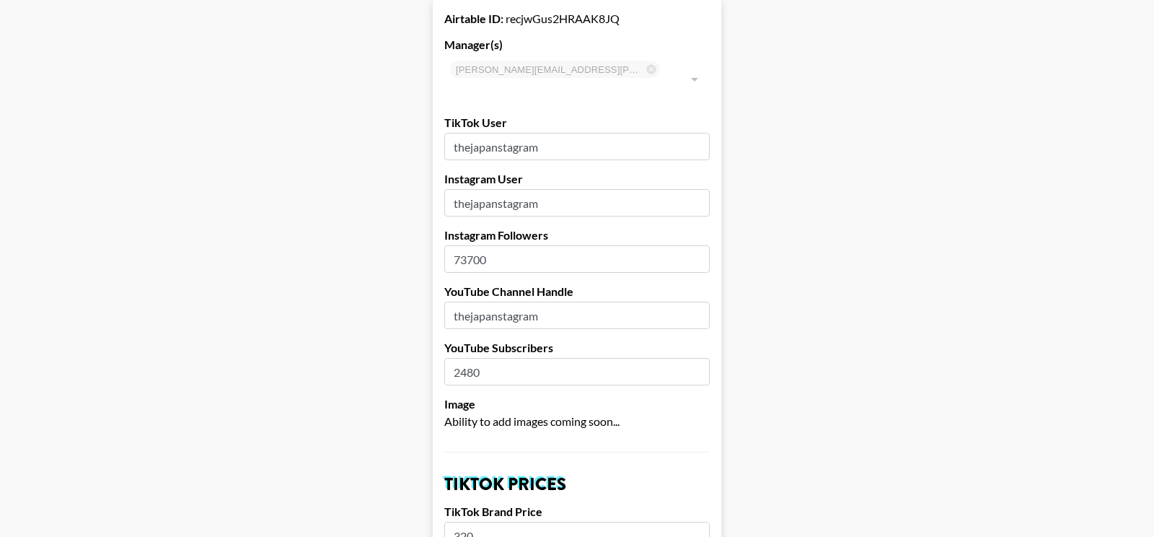
drag, startPoint x: 462, startPoint y: 351, endPoint x: 520, endPoint y: 351, distance: 57.7
click at [520, 358] on input "2480" at bounding box center [576, 371] width 265 height 27
type input "2540"
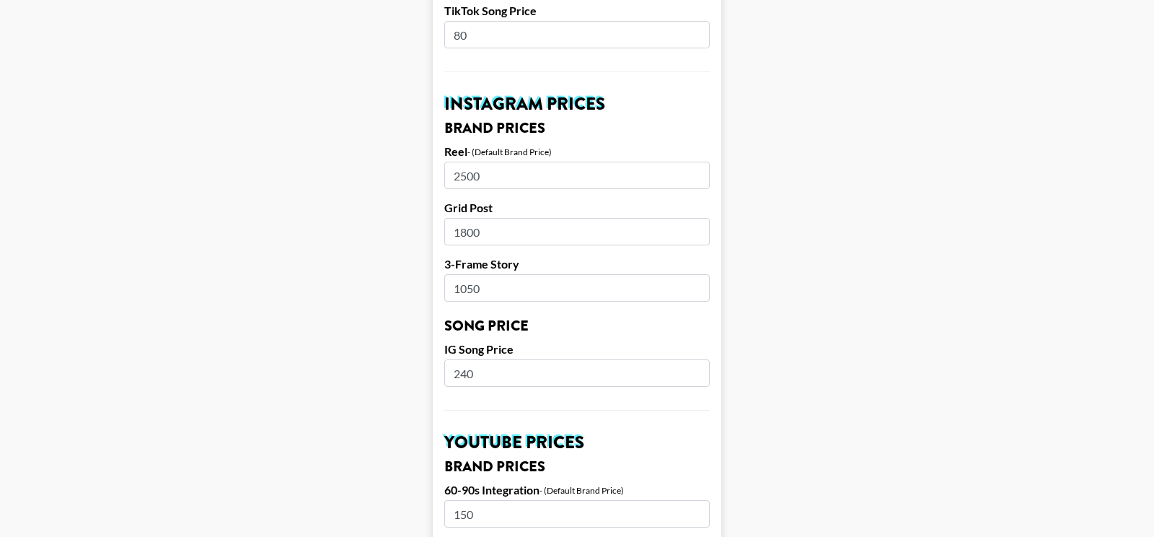
scroll to position [642, 0]
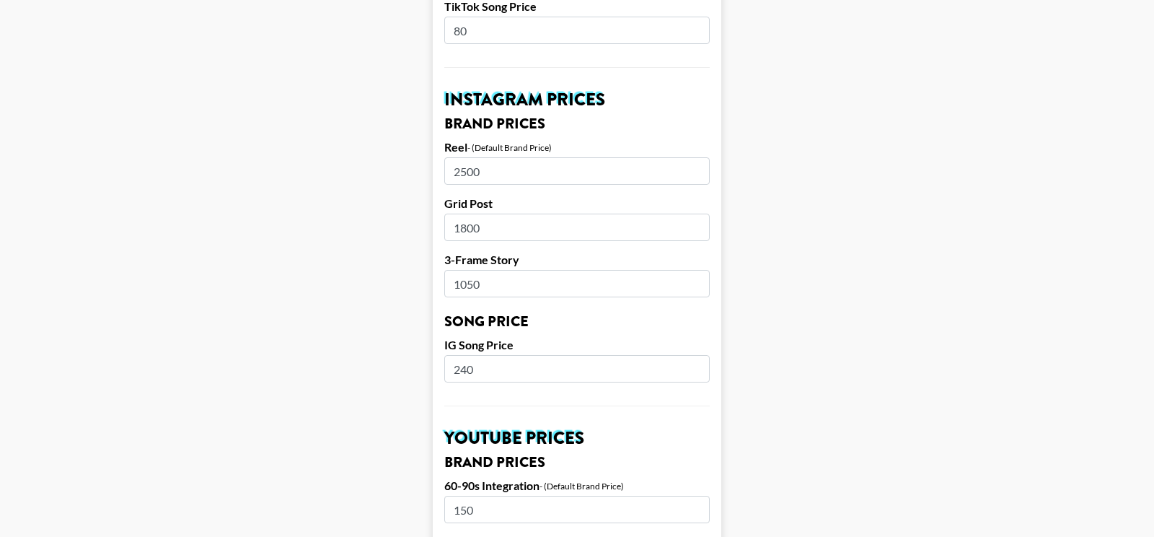
click at [469, 157] on input "2500" at bounding box center [576, 170] width 265 height 27
type input "1200"
click at [467, 213] on input "1800" at bounding box center [576, 226] width 265 height 27
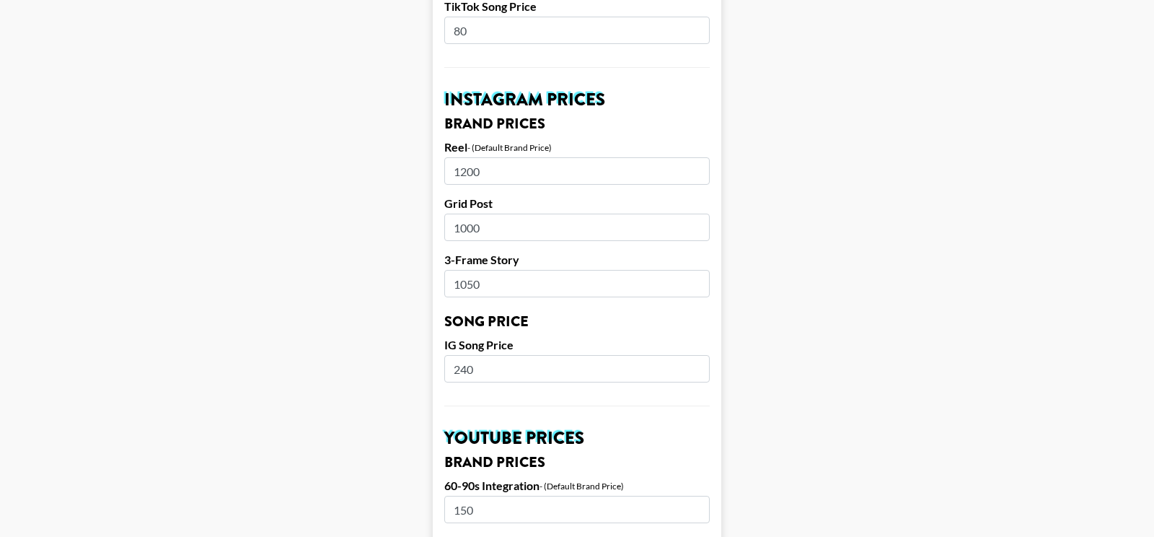
type input "1000"
click at [469, 270] on input "1050" at bounding box center [576, 283] width 265 height 27
type input "650"
drag, startPoint x: 463, startPoint y: 146, endPoint x: 471, endPoint y: 146, distance: 7.9
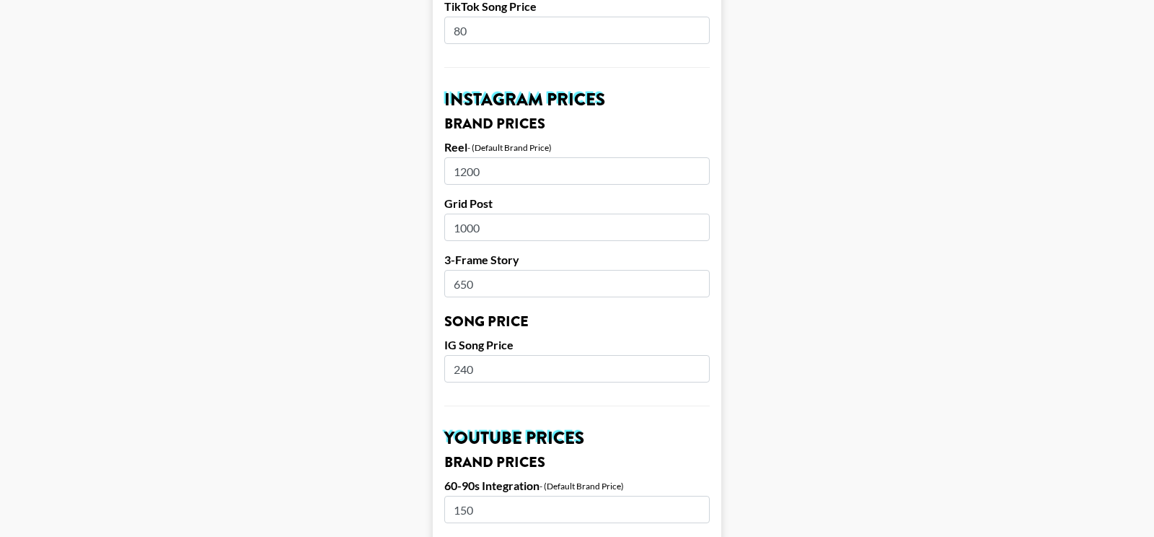
click at [471, 157] on input "1200" at bounding box center [576, 170] width 265 height 27
type input "1300"
click at [465, 213] on input "1000" at bounding box center [576, 226] width 265 height 27
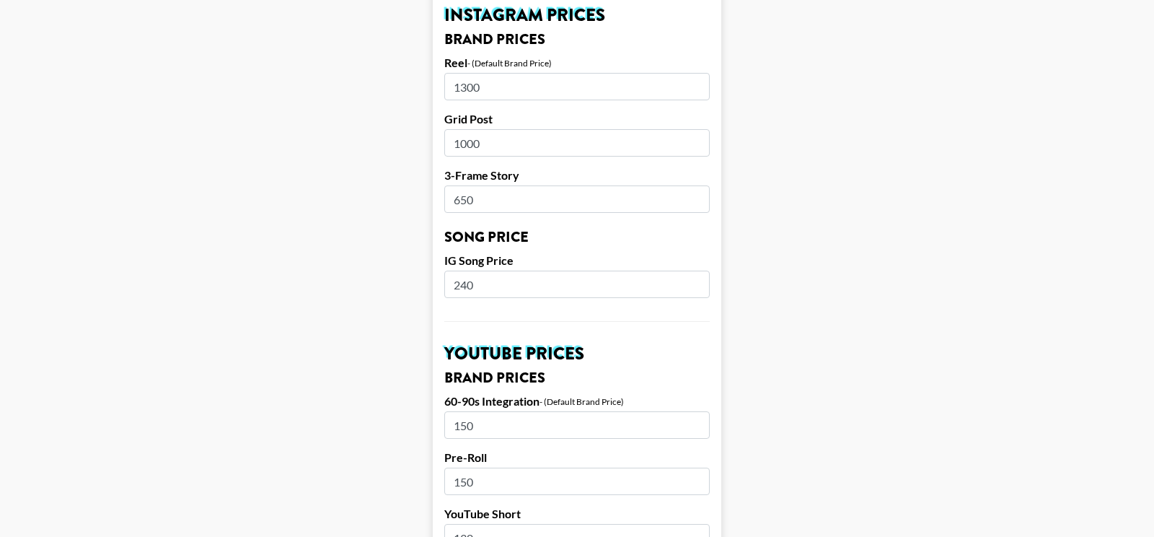
scroll to position [725, 0]
click at [459, 130] on input "1000" at bounding box center [576, 143] width 265 height 27
type input "900"
click at [464, 74] on input "1300" at bounding box center [576, 87] width 265 height 27
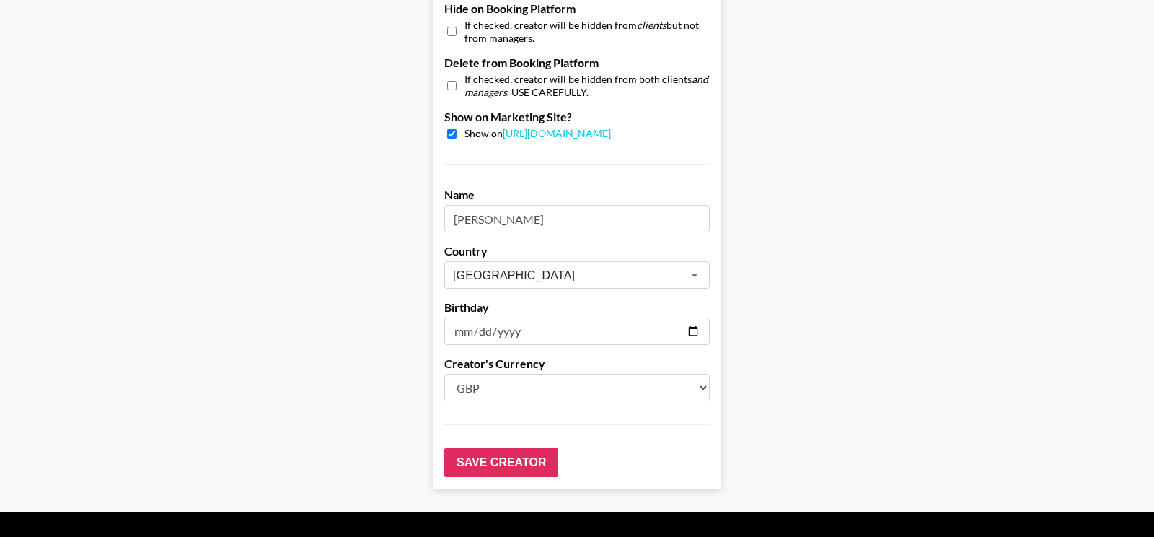
scroll to position [1409, 0]
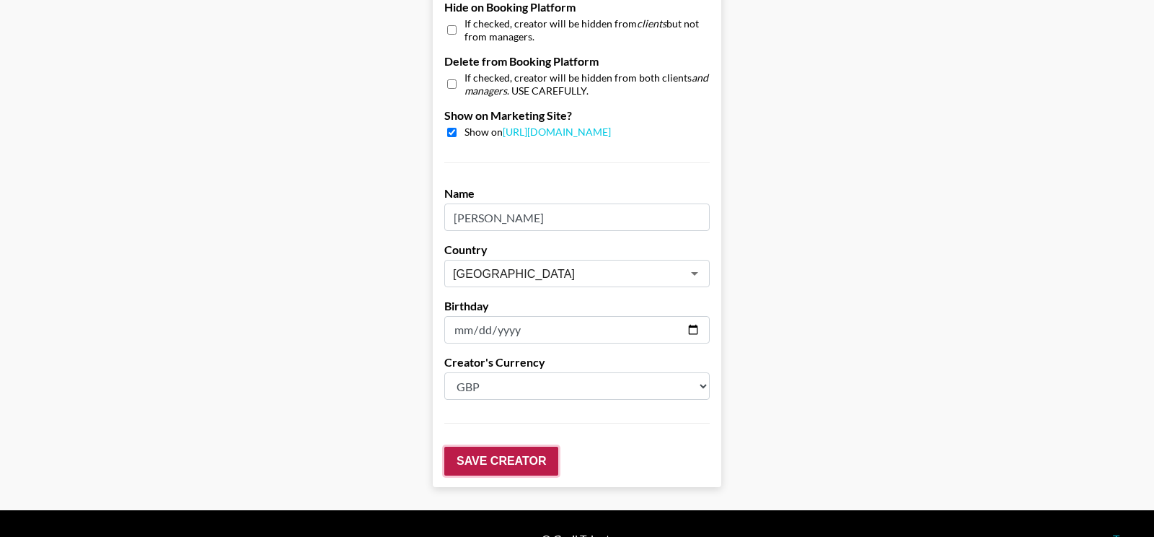
click at [478, 446] on input "Save Creator" at bounding box center [501, 460] width 114 height 29
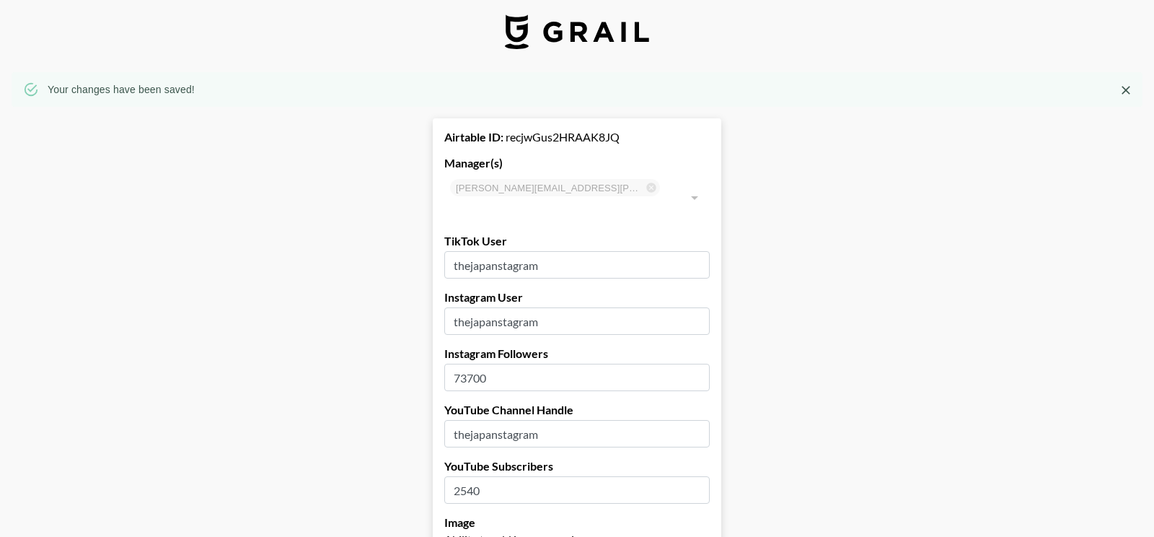
scroll to position [0, 0]
